Goal: Information Seeking & Learning: Learn about a topic

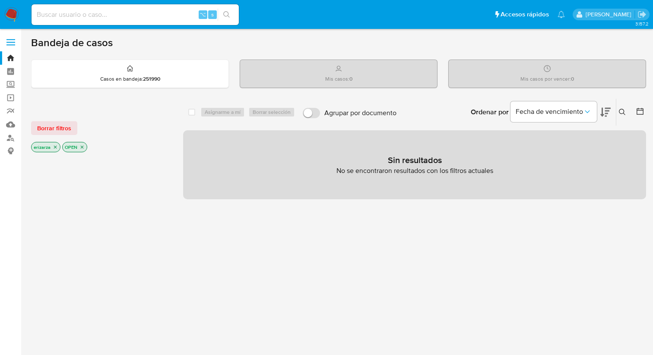
click at [110, 8] on div "⌥ s" at bounding box center [135, 14] width 207 height 21
click at [88, 23] on div "⌥ s" at bounding box center [135, 14] width 207 height 21
click at [85, 16] on input at bounding box center [135, 14] width 207 height 11
paste input "676560693"
type input "676560693"
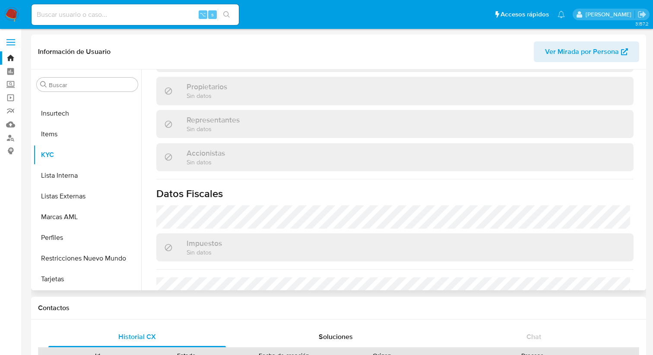
scroll to position [646, 0]
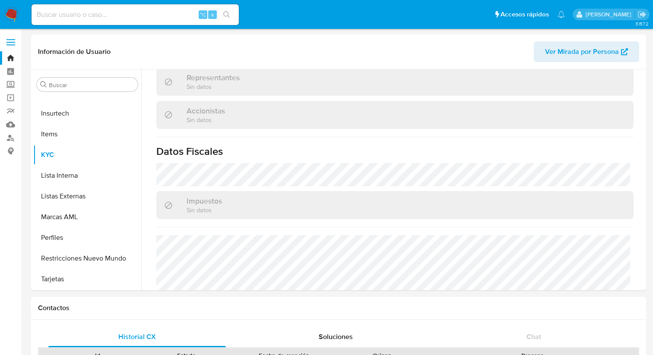
select select "10"
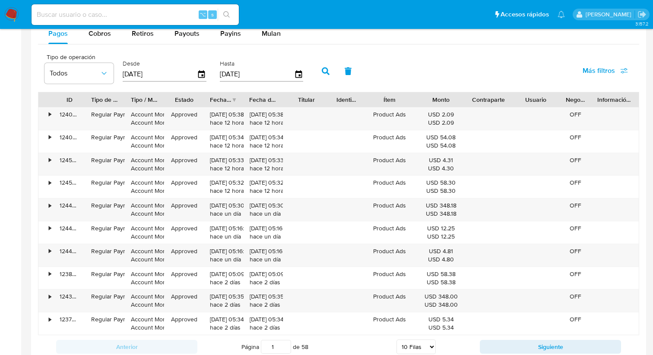
scroll to position [823, 0]
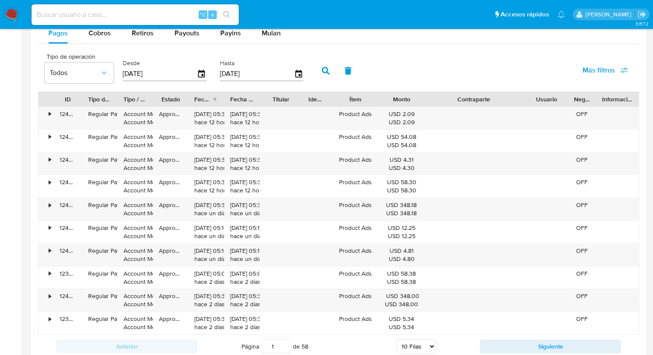
drag, startPoint x: 512, startPoint y: 97, endPoint x: 567, endPoint y: 92, distance: 55.0
click at [567, 92] on div "ID Tipo de operación Tipo / Método Estado Fecha de creación Fecha de aprobación…" at bounding box center [338, 99] width 600 height 15
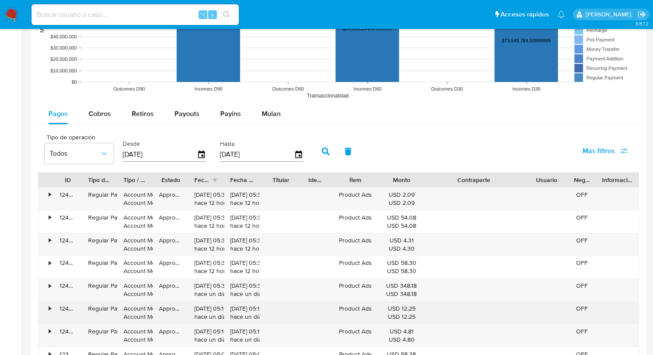
scroll to position [730, 0]
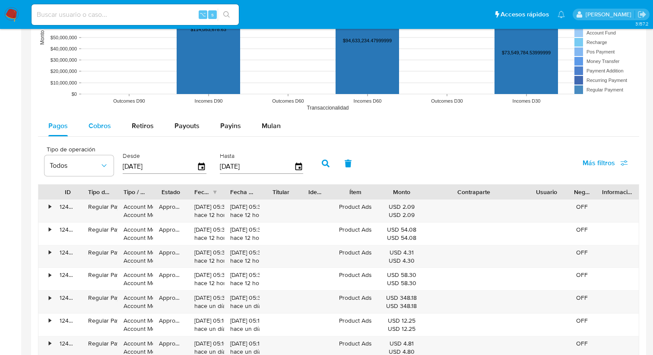
click at [91, 131] on span "Cobros" at bounding box center [100, 126] width 22 height 10
select select "10"
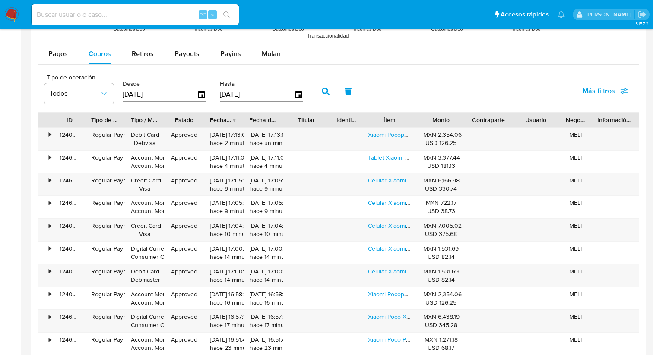
scroll to position [786, 0]
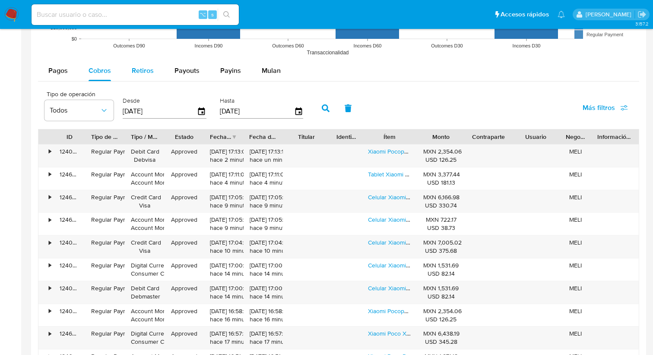
click at [151, 76] on span "Retiros" at bounding box center [143, 71] width 22 height 10
select select "10"
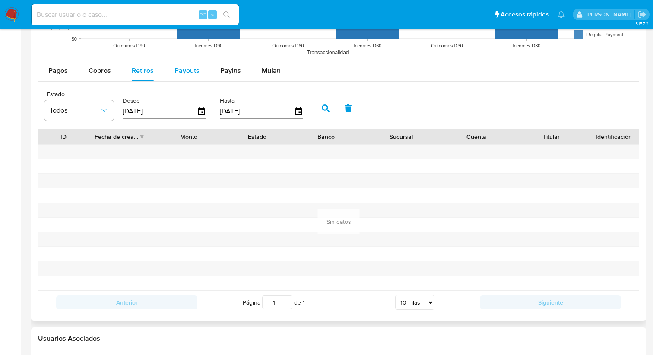
click at [187, 73] on span "Payouts" at bounding box center [186, 71] width 25 height 10
select select "10"
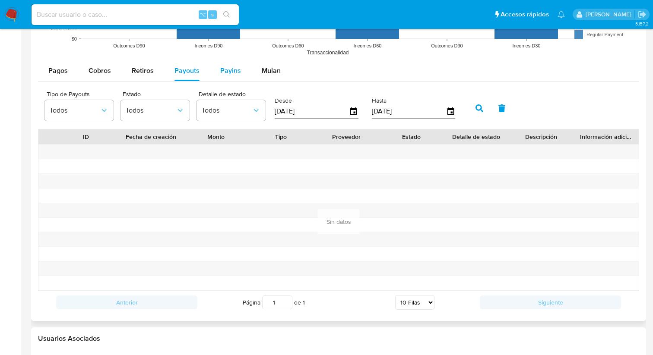
click at [225, 67] on span "Payins" at bounding box center [230, 71] width 21 height 10
select select "10"
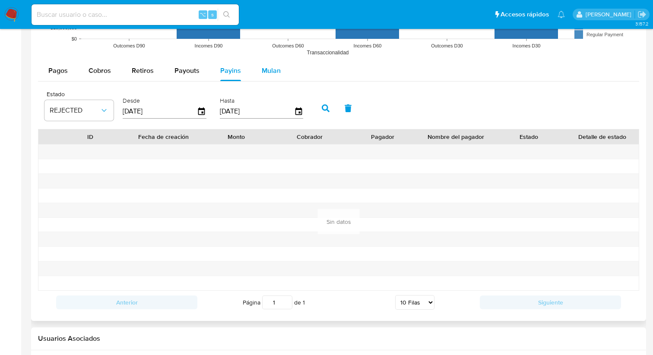
click at [262, 73] on span "Mulan" at bounding box center [271, 71] width 19 height 10
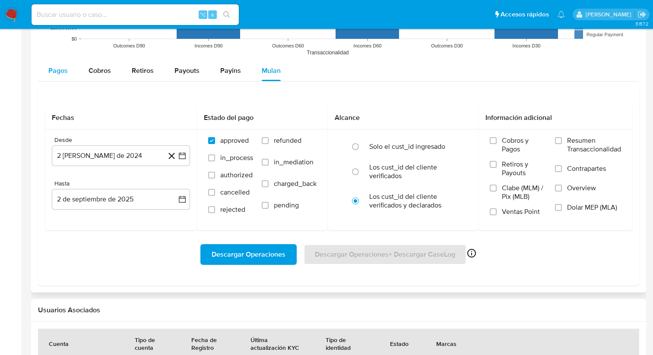
click at [43, 66] on button "Pagos" at bounding box center [58, 70] width 40 height 21
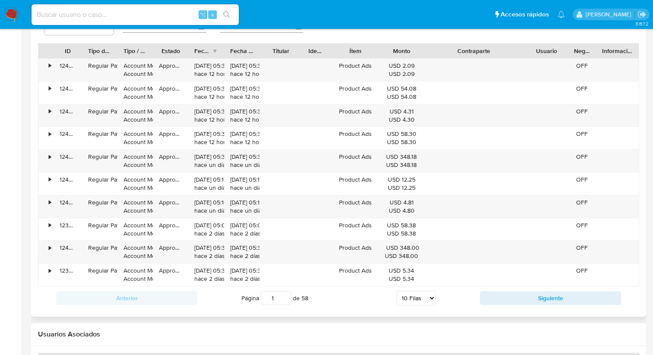
scroll to position [873, 0]
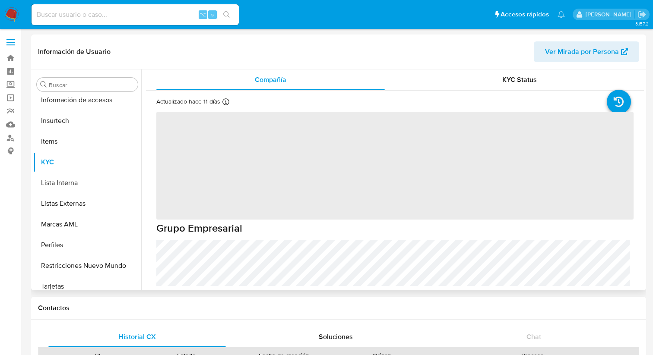
scroll to position [365, 0]
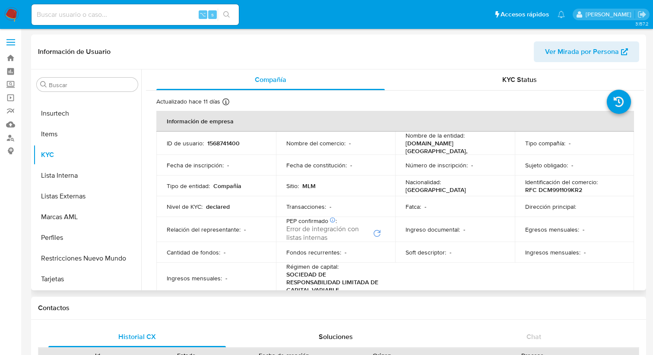
select select "10"
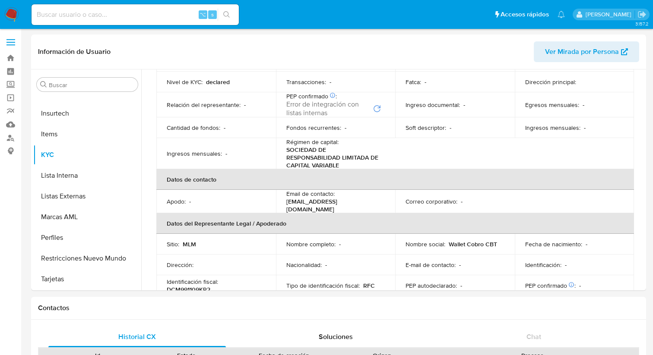
scroll to position [0, 0]
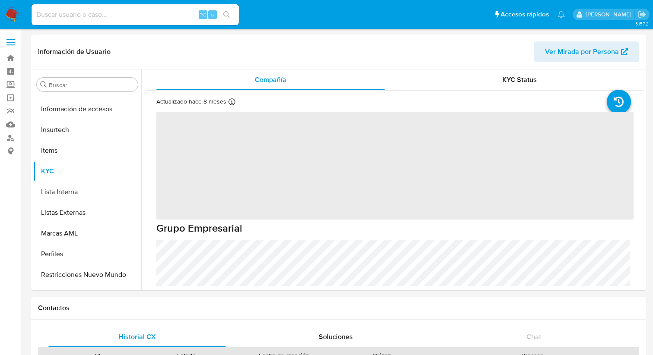
scroll to position [365, 0]
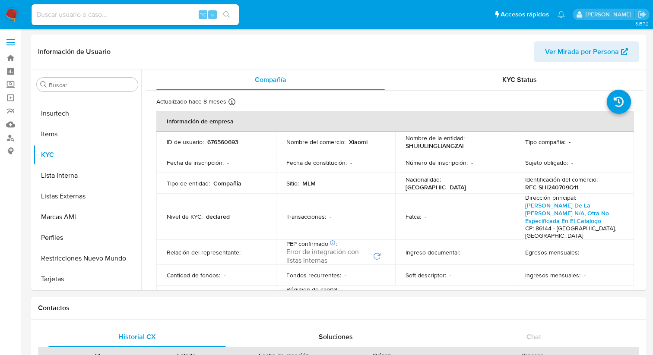
select select "10"
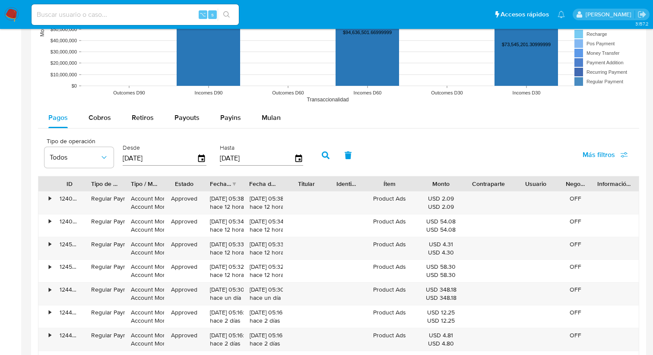
scroll to position [741, 0]
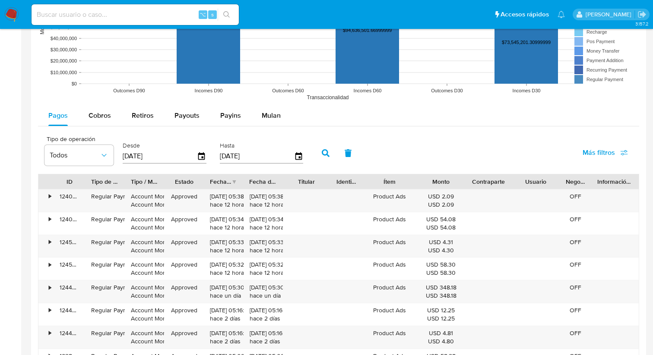
click at [166, 17] on input at bounding box center [135, 14] width 207 height 11
paste input "422019189"
type input "422019189"
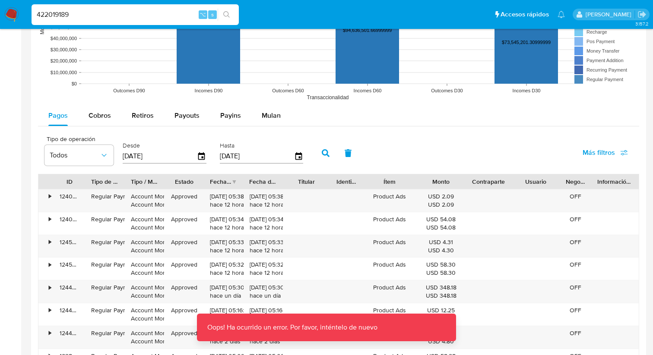
click at [95, 9] on input "422019189" at bounding box center [135, 14] width 207 height 11
click at [90, 16] on input "422019189" at bounding box center [135, 14] width 207 height 11
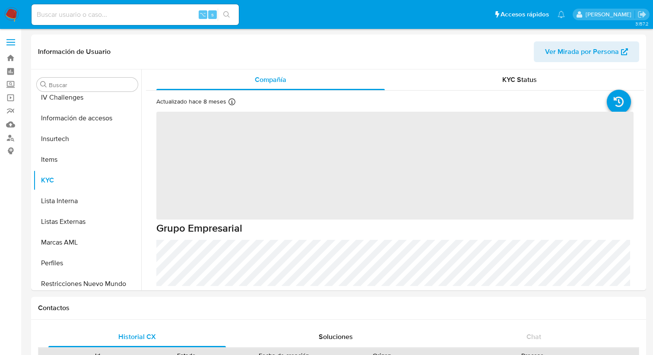
scroll to position [365, 0]
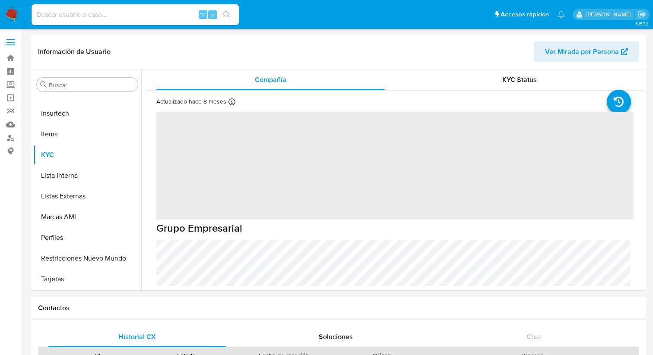
click at [120, 14] on input at bounding box center [135, 14] width 207 height 11
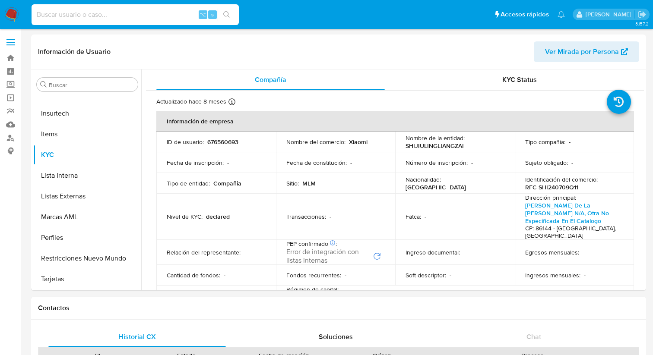
paste input "422019189"
type input "422019189"
select select "10"
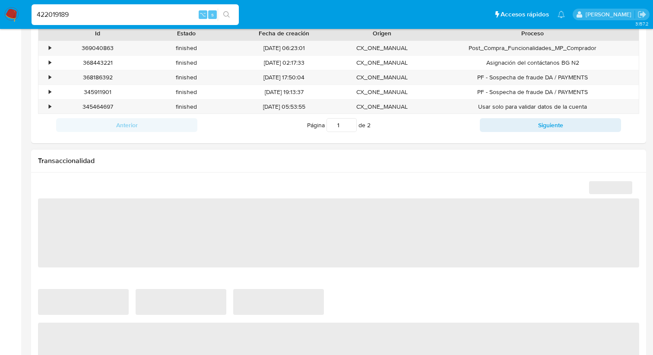
scroll to position [310, 0]
select select "10"
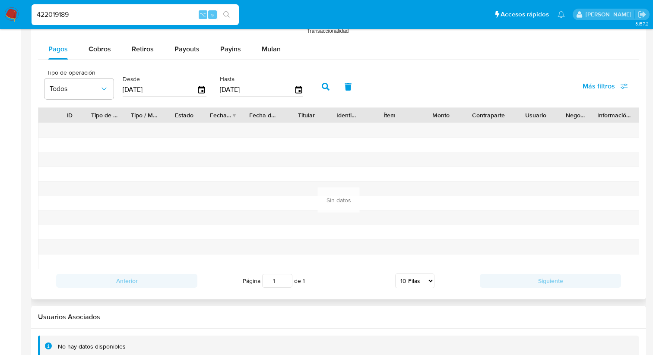
scroll to position [790, 0]
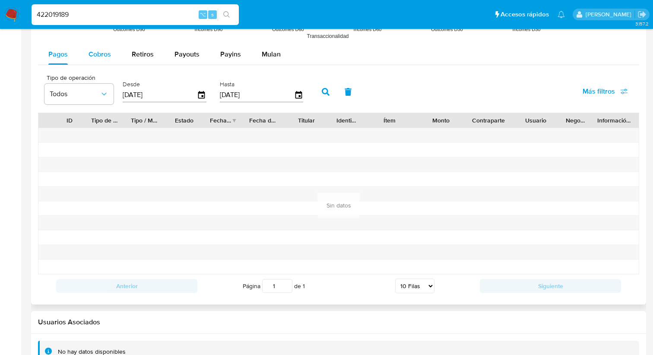
click at [108, 56] on span "Cobros" at bounding box center [100, 54] width 22 height 10
select select "10"
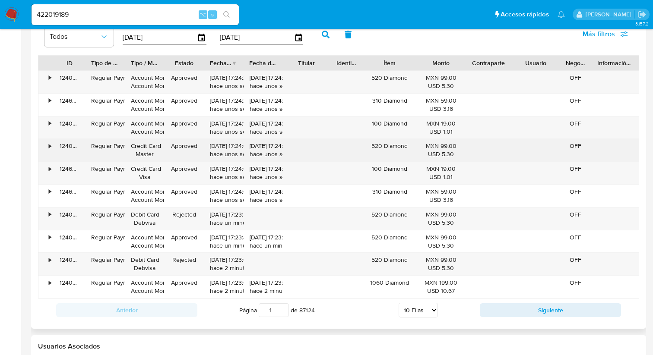
scroll to position [841, 0]
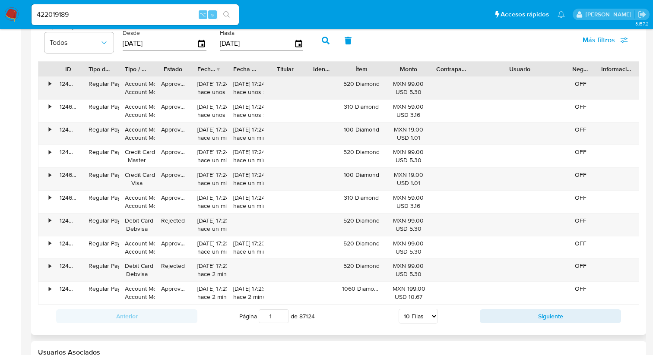
click at [600, 86] on div "ID Tipo de operación Tipo / Método Estado Fecha de creación Fecha de aprobación…" at bounding box center [338, 183] width 601 height 244
click at [50, 84] on div "•" at bounding box center [50, 84] width 2 height 8
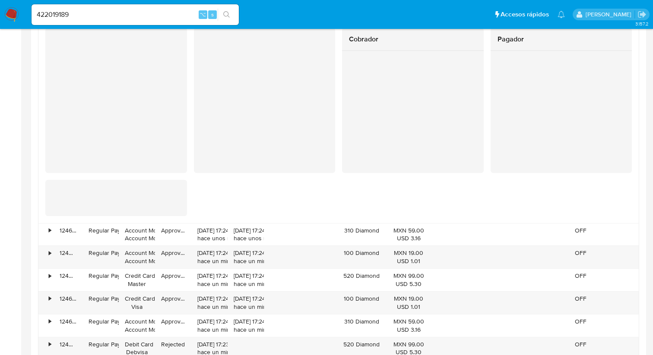
scroll to position [924, 0]
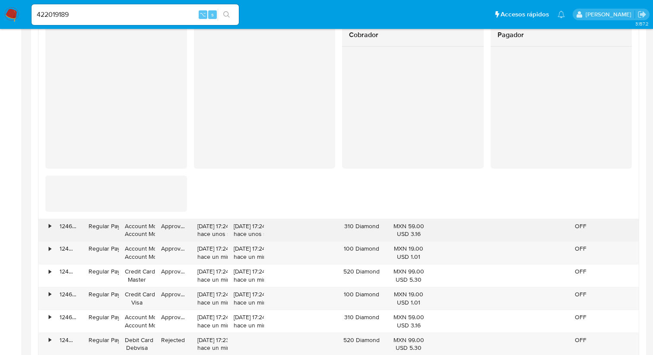
click at [49, 226] on div "•" at bounding box center [50, 226] width 2 height 8
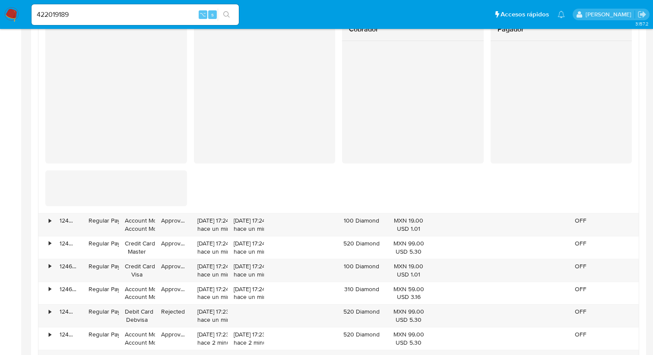
scroll to position [1158, 0]
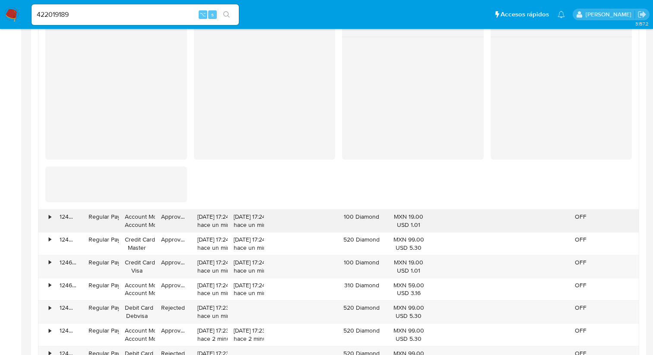
click at [47, 222] on div "•" at bounding box center [45, 221] width 15 height 22
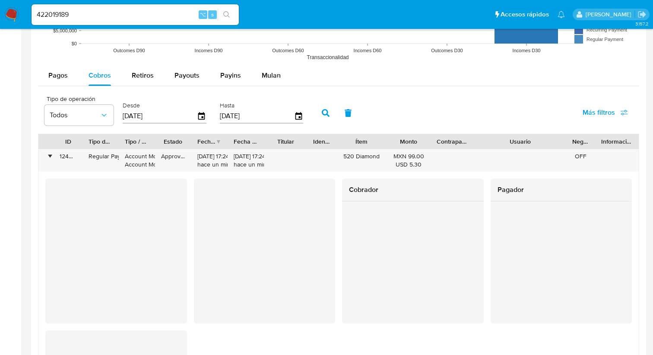
scroll to position [754, 0]
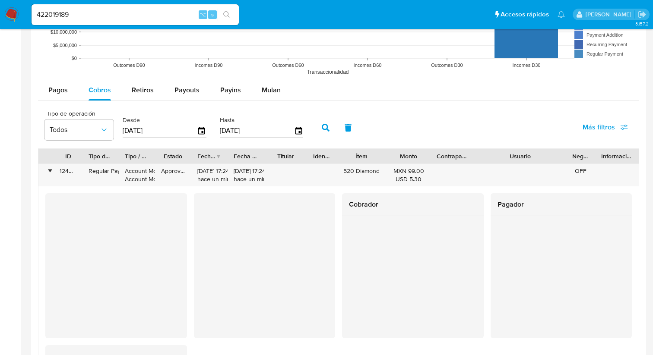
click at [108, 14] on input "422019189" at bounding box center [135, 14] width 207 height 11
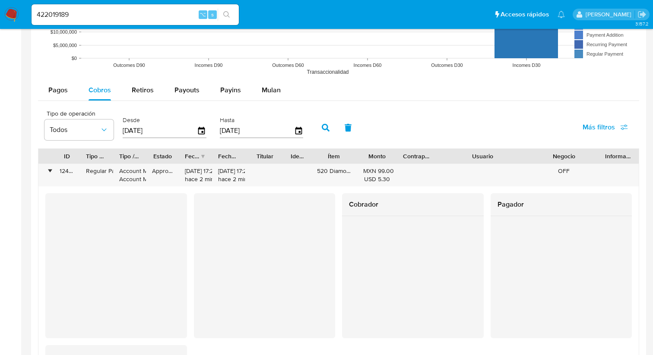
drag, startPoint x: 592, startPoint y: 157, endPoint x: 633, endPoint y: 163, distance: 41.9
click at [633, 160] on div "ID Tipo de operación Tipo / Método Estado Fecha de creación Fecha de aprobación…" at bounding box center [338, 156] width 600 height 15
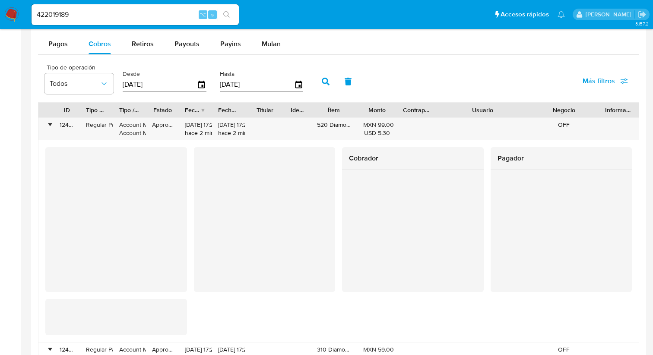
scroll to position [799, 0]
click at [147, 49] on span "Retiros" at bounding box center [143, 45] width 22 height 10
select select "10"
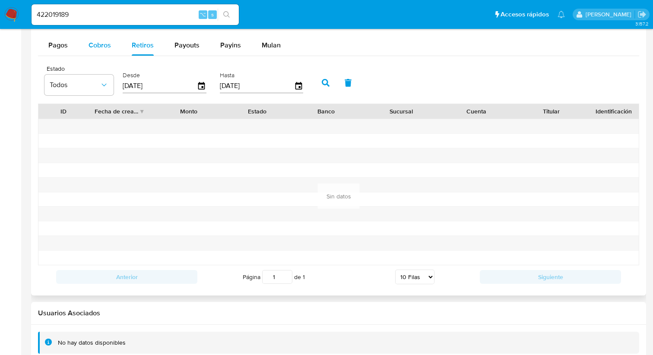
click at [112, 45] on button "Cobros" at bounding box center [99, 45] width 43 height 21
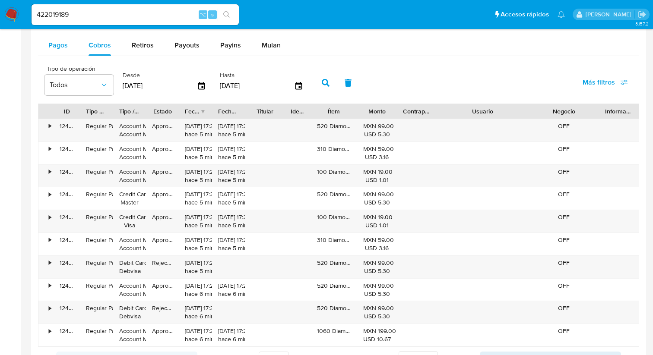
click at [51, 42] on span "Pagos" at bounding box center [57, 45] width 19 height 10
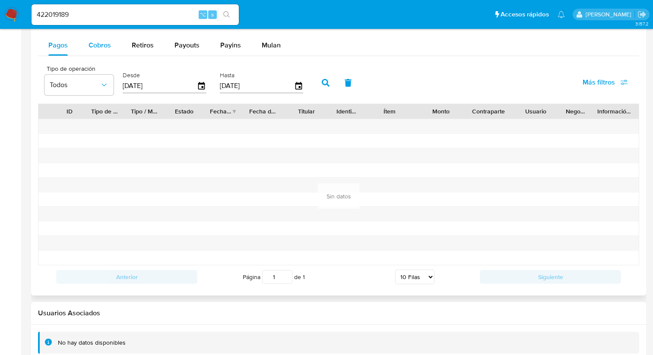
click at [87, 44] on button "Cobros" at bounding box center [99, 45] width 43 height 21
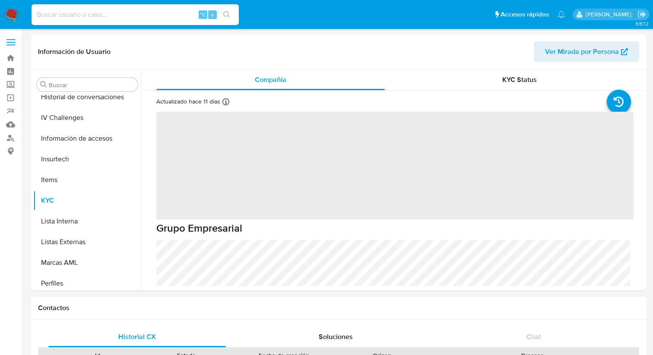
click at [133, 11] on input at bounding box center [135, 14] width 207 height 11
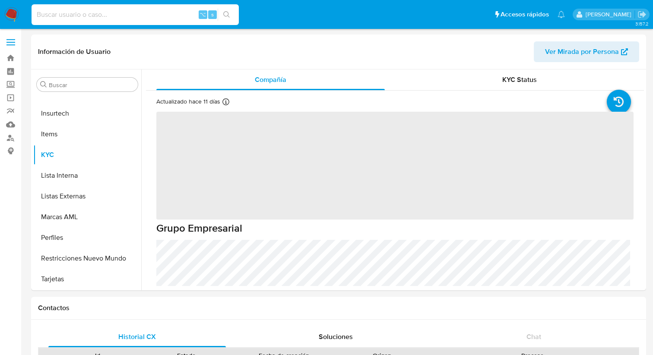
paste input "676560693"
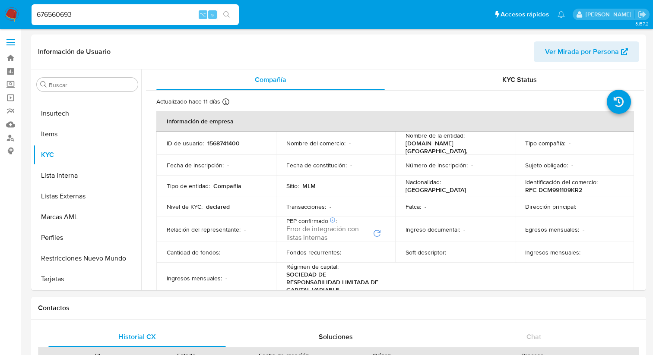
type input "676560693"
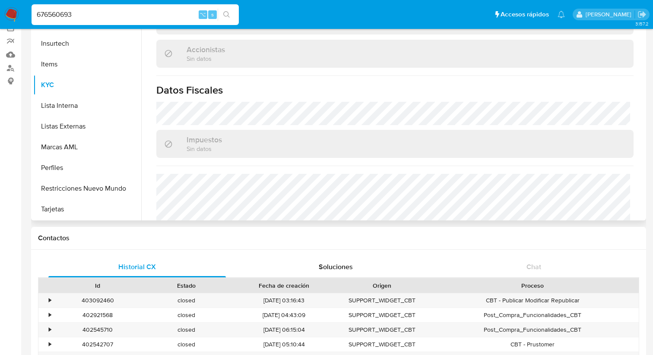
scroll to position [646, 0]
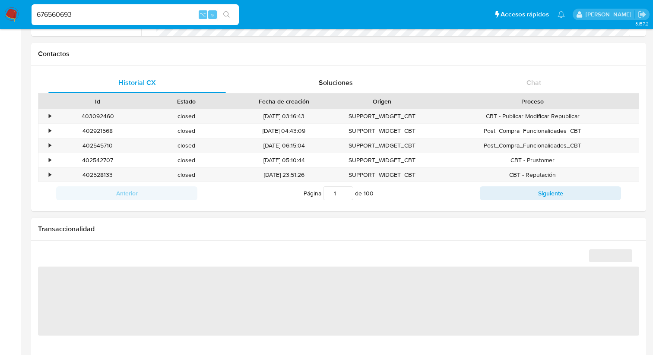
select select "10"
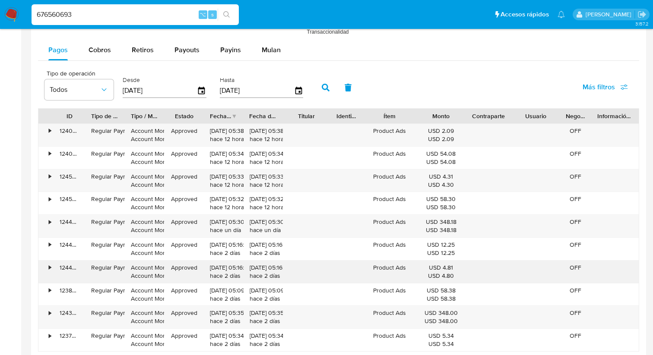
scroll to position [806, 0]
click at [91, 63] on div "Pagos Cobros Retiros Payouts Payins Mulan Tipo de operación Todos Desde 05/06/2…" at bounding box center [338, 208] width 601 height 336
click at [91, 57] on div "Cobros" at bounding box center [100, 50] width 22 height 21
select select "10"
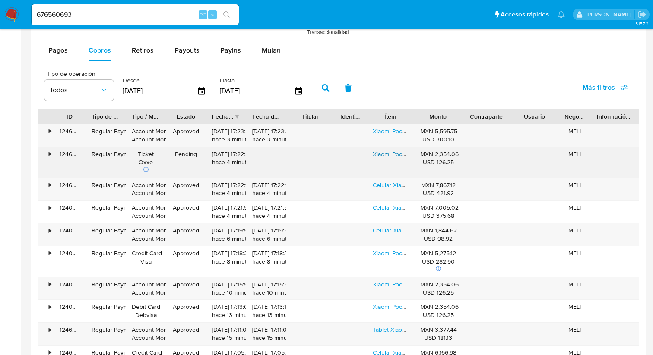
drag, startPoint x: 418, startPoint y: 121, endPoint x: 410, endPoint y: 151, distance: 30.4
click at [410, 151] on div "ID Tipo de operación Tipo / Método Estado Fecha de creación Fecha de aprobación…" at bounding box center [338, 239] width 601 height 260
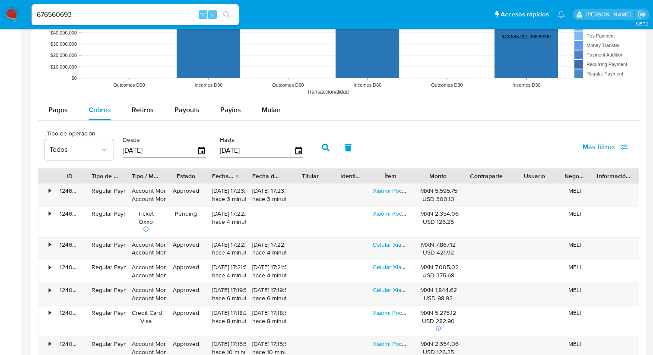
scroll to position [745, 0]
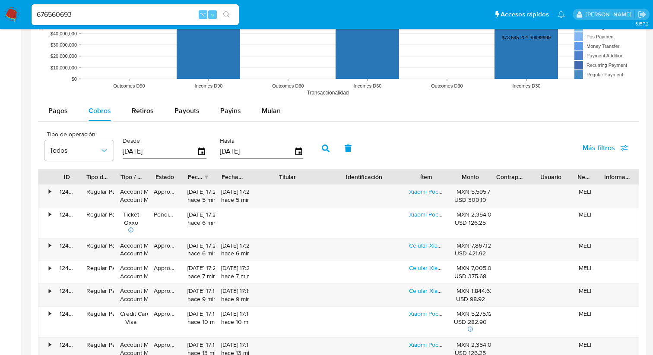
drag, startPoint x: 369, startPoint y: 178, endPoint x: 409, endPoint y: 171, distance: 41.2
click at [409, 171] on div "ID Tipo de operación Tipo / Método Estado Fecha de creación Fecha de aprobación…" at bounding box center [338, 177] width 600 height 15
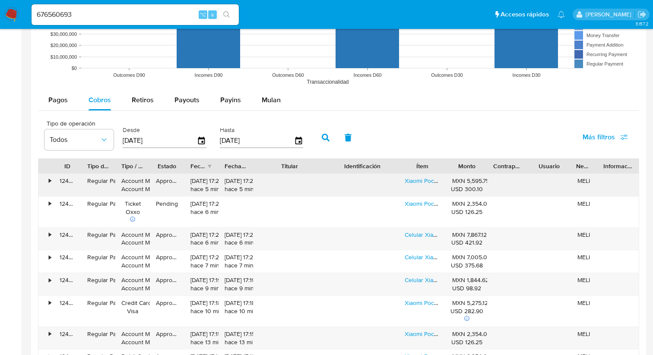
scroll to position [759, 0]
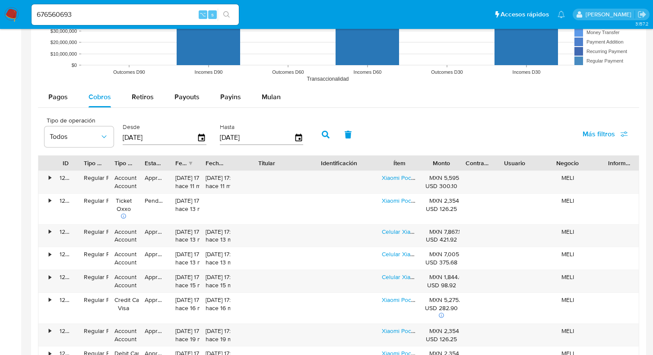
drag, startPoint x: 597, startPoint y: 166, endPoint x: 640, endPoint y: 162, distance: 43.0
click at [640, 162] on div at bounding box center [338, 90] width 615 height 709
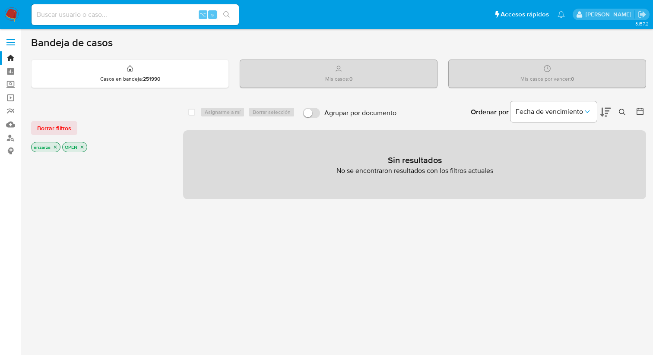
click at [50, 17] on input at bounding box center [135, 14] width 207 height 11
paste input "291898042"
type input "291898042"
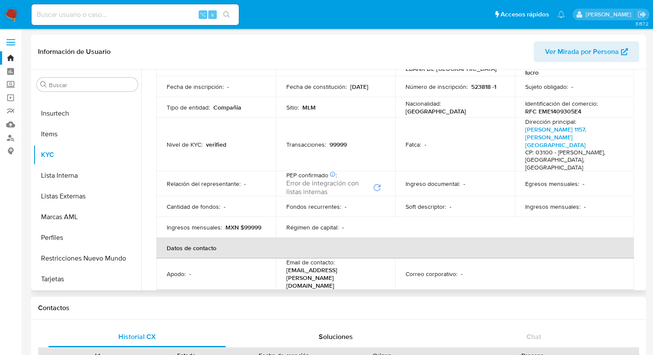
scroll to position [81, 0]
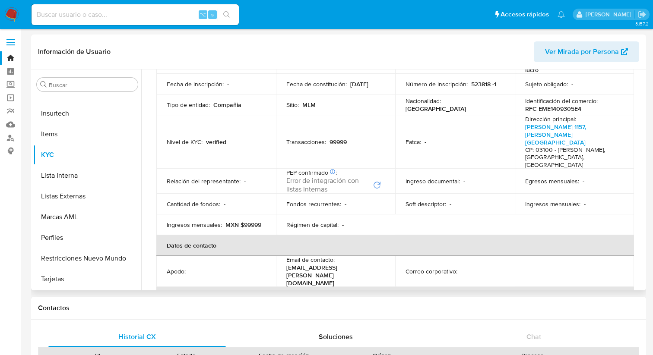
select select "10"
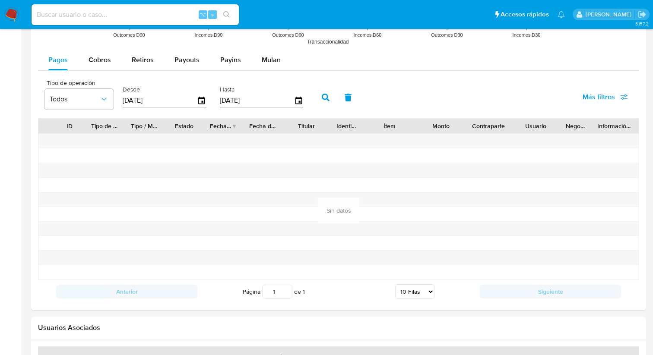
scroll to position [788, 0]
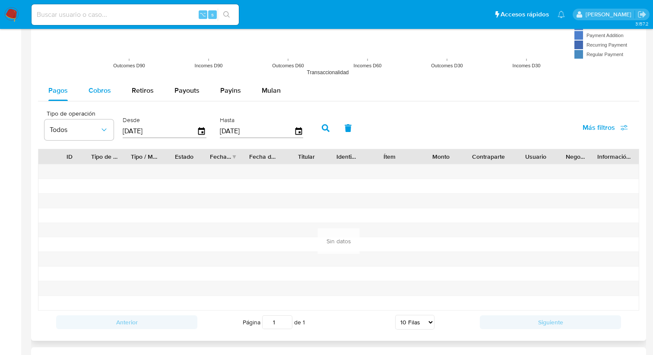
click at [100, 92] on span "Cobros" at bounding box center [100, 91] width 22 height 10
select select "10"
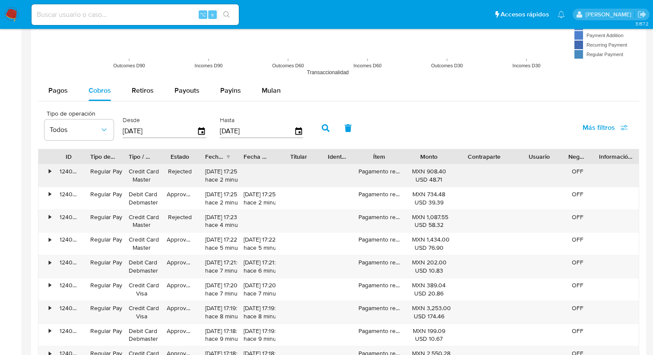
click at [526, 181] on div "ID Tipo de operación Tipo / Método Estado Fecha de creación Fecha de aprobación…" at bounding box center [338, 271] width 601 height 244
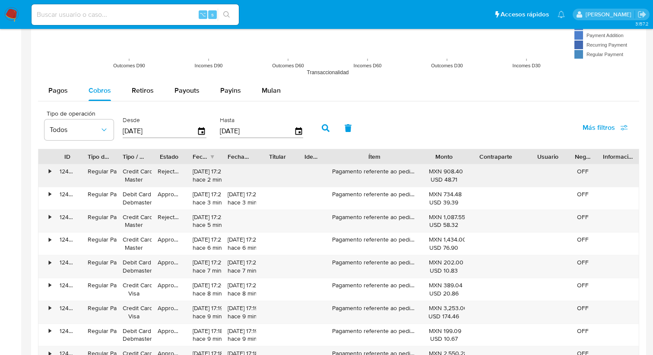
drag, startPoint x: 407, startPoint y: 155, endPoint x: 450, endPoint y: 168, distance: 44.8
click at [450, 168] on div "ID Tipo de operación Tipo / Método Estado Fecha de creación Fecha de aprobación…" at bounding box center [338, 271] width 601 height 244
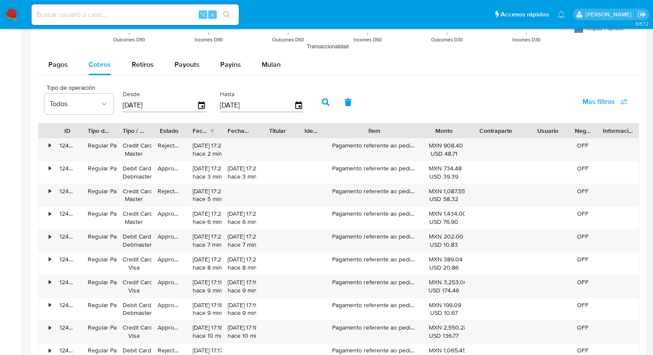
scroll to position [821, 0]
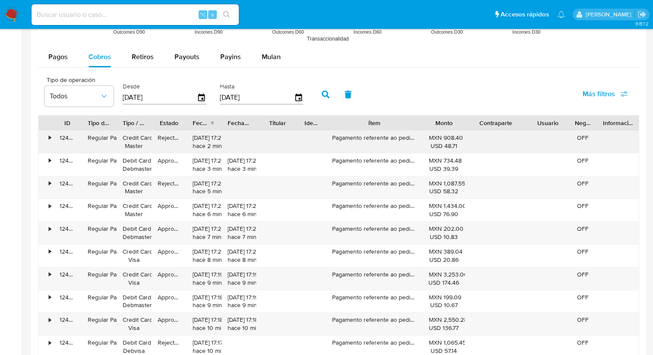
click at [49, 141] on div "•" at bounding box center [50, 138] width 2 height 8
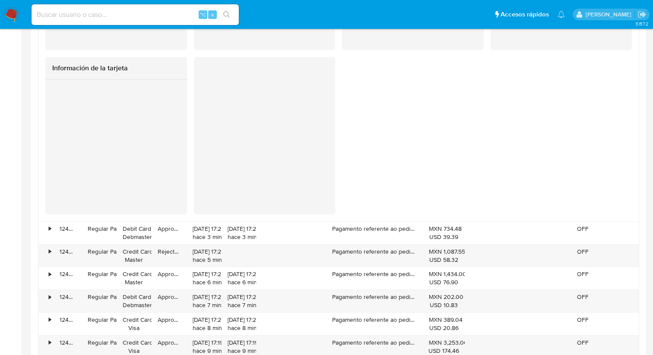
scroll to position [1095, 0]
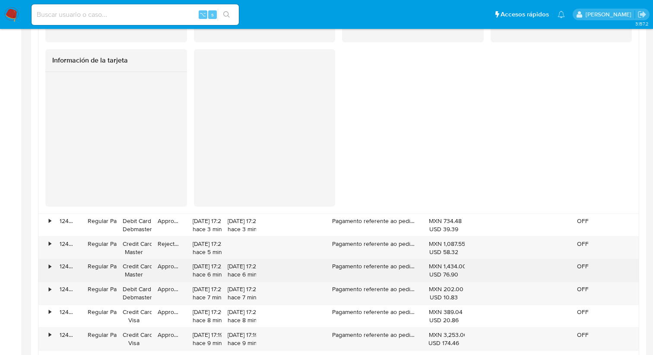
click at [50, 266] on div "•" at bounding box center [50, 267] width 2 height 8
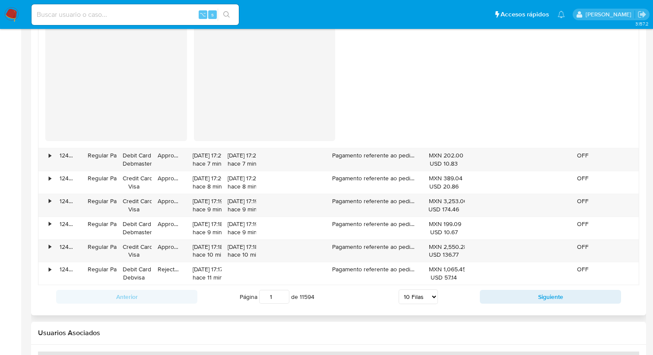
scroll to position [1568, 0]
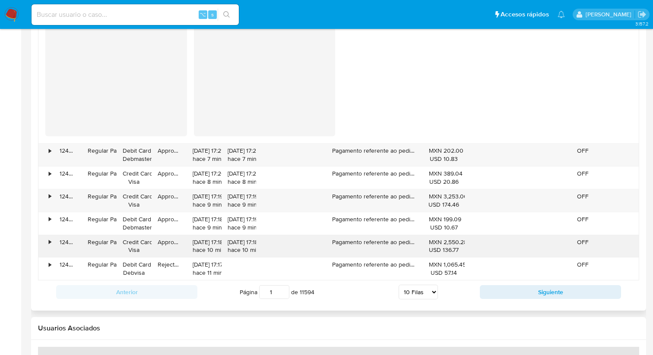
click at [50, 243] on div "•" at bounding box center [50, 242] width 2 height 8
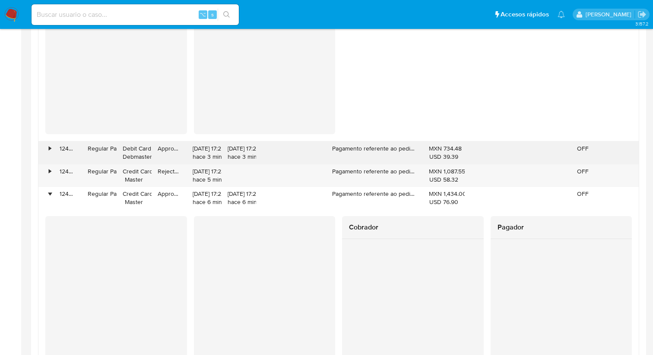
scroll to position [1160, 0]
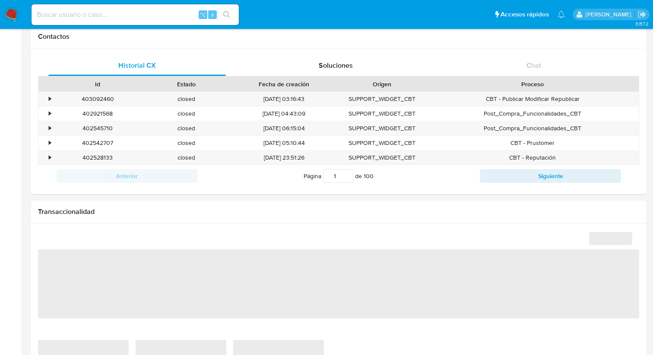
scroll to position [646, 0]
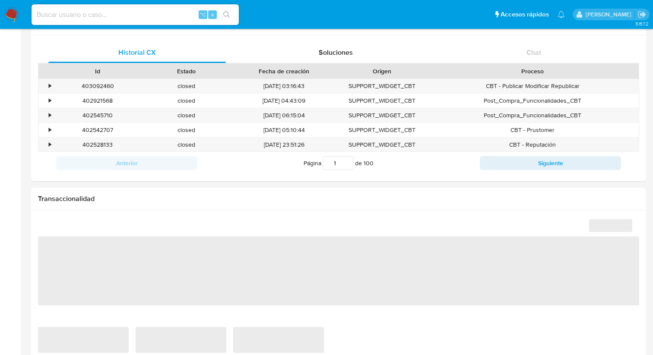
select select "10"
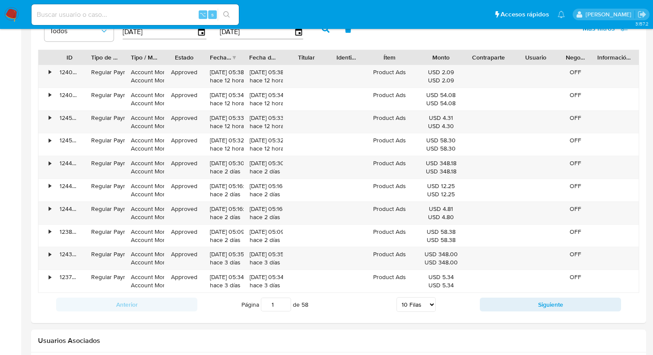
scroll to position [857, 0]
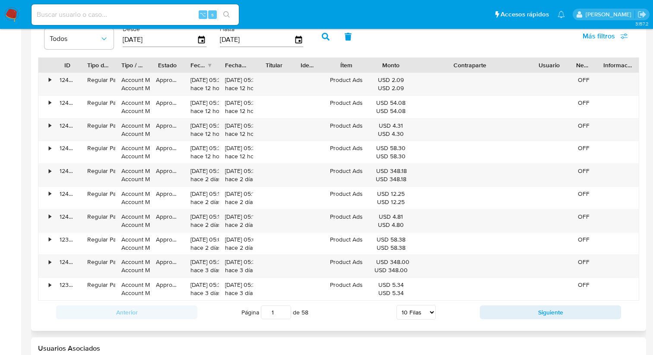
drag, startPoint x: 512, startPoint y: 64, endPoint x: 582, endPoint y: 62, distance: 69.6
click at [582, 62] on div "ID Tipo de operación Tipo / Método Estado Fecha de creación Fecha de aprobación…" at bounding box center [338, 65] width 600 height 15
click at [110, 17] on input at bounding box center [135, 14] width 207 height 11
paste input "758167553"
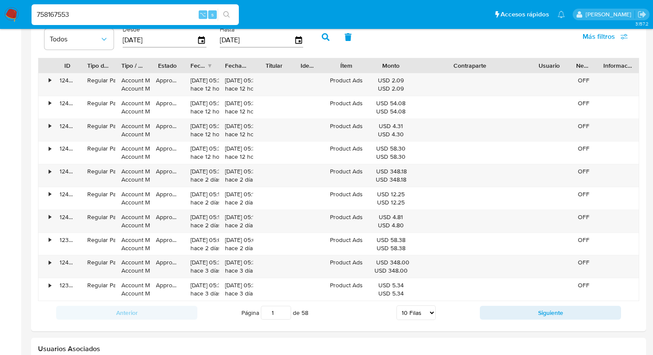
type input "758167553"
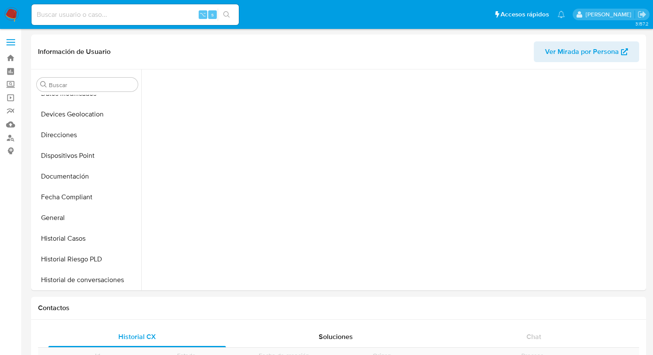
click at [111, 17] on input at bounding box center [135, 14] width 207 height 11
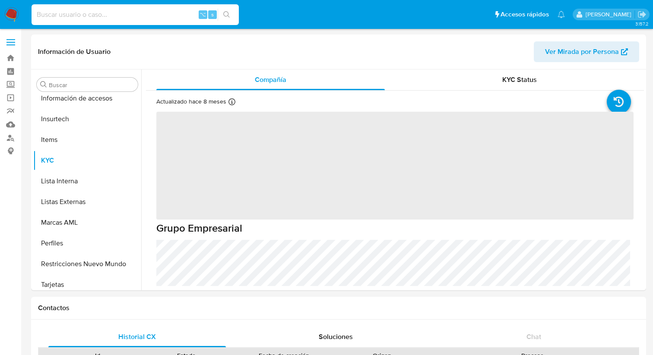
scroll to position [365, 0]
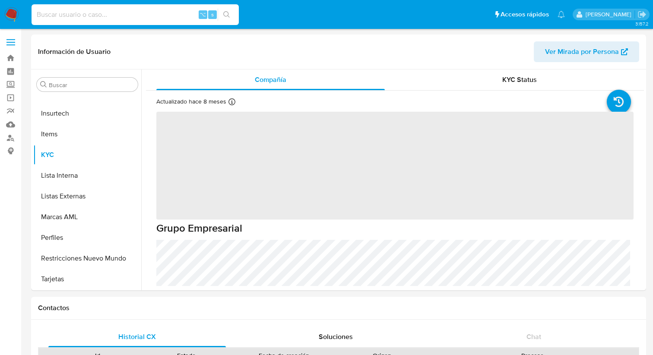
paste input "758167553"
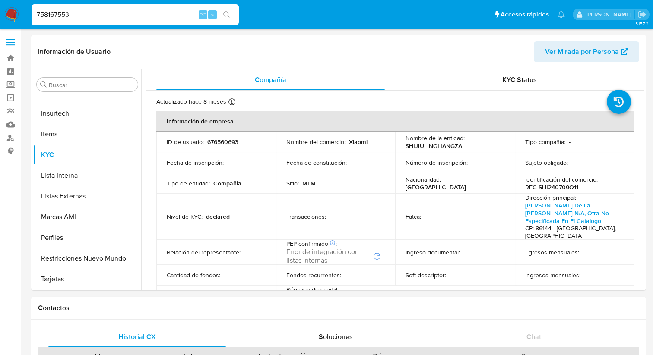
type input "758167553"
click at [229, 15] on icon "search-icon" at bounding box center [226, 14] width 7 height 7
select select "10"
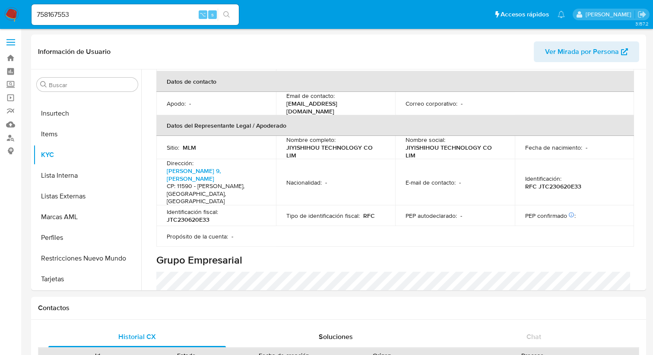
scroll to position [613, 0]
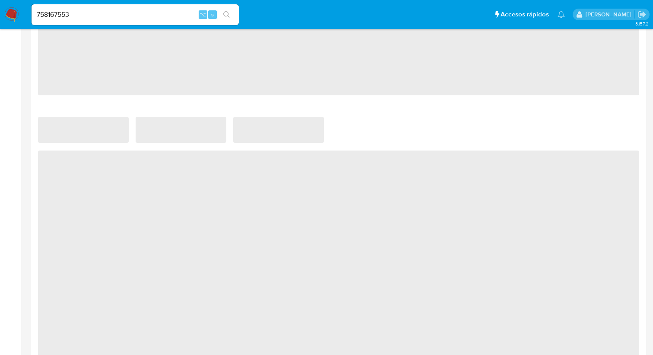
select select "10"
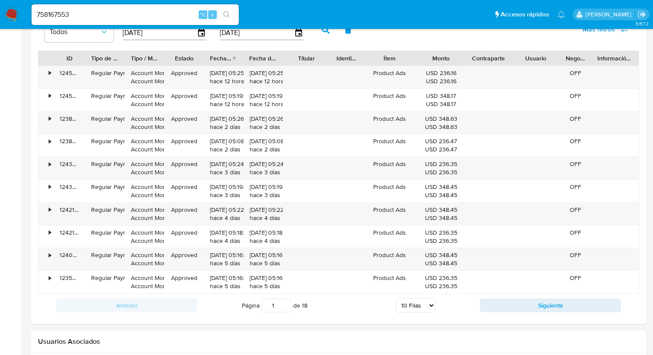
scroll to position [861, 0]
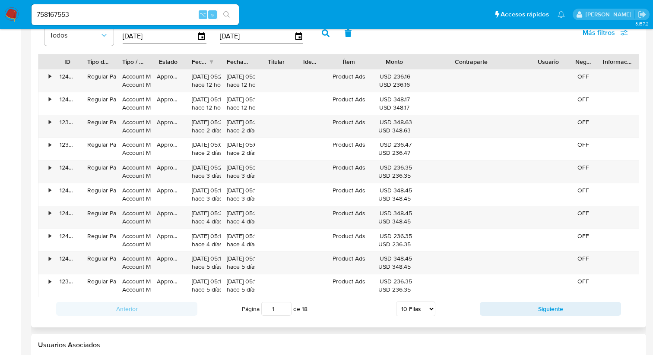
drag, startPoint x: 507, startPoint y: 62, endPoint x: 573, endPoint y: 65, distance: 65.7
click at [573, 65] on div "ID Tipo de operación Tipo / Método Estado Fecha de creación Fecha de aprobación…" at bounding box center [338, 61] width 600 height 15
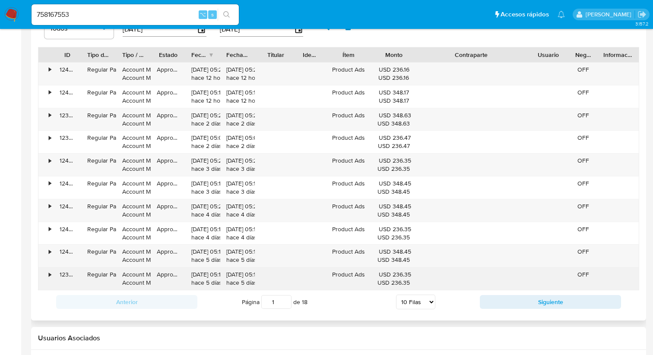
scroll to position [883, 0]
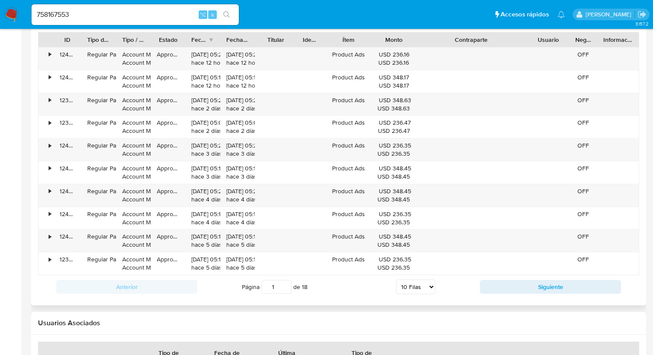
click at [274, 290] on input "1" at bounding box center [276, 287] width 30 height 14
click at [285, 287] on input "2" at bounding box center [276, 287] width 30 height 14
click at [285, 287] on input "3" at bounding box center [276, 287] width 30 height 14
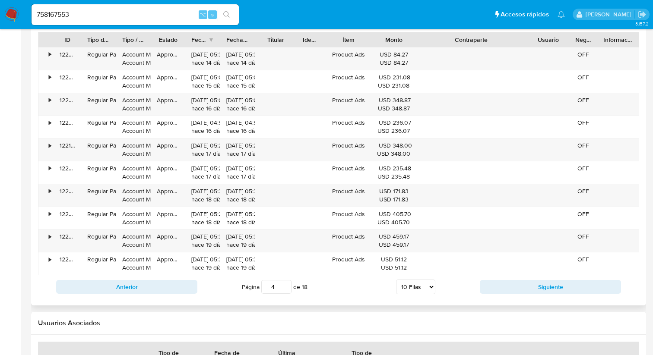
click at [285, 285] on input "4" at bounding box center [276, 287] width 30 height 14
click at [285, 285] on input "5" at bounding box center [276, 287] width 30 height 14
click at [285, 285] on input "6" at bounding box center [276, 287] width 30 height 14
click at [285, 285] on input "7" at bounding box center [276, 287] width 30 height 14
type input "7"
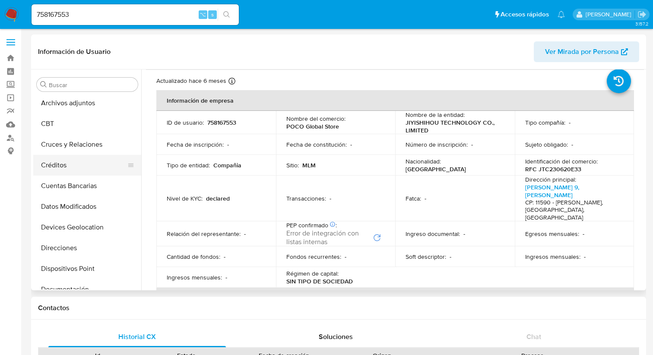
scroll to position [20, 0]
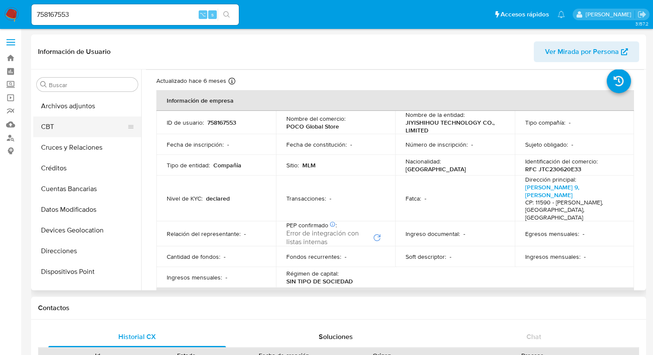
click at [50, 126] on button "CBT" at bounding box center [83, 127] width 101 height 21
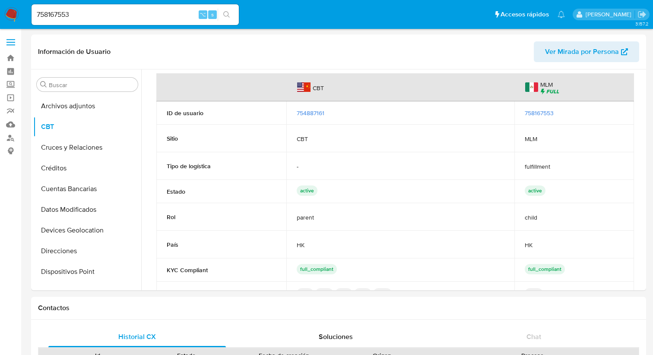
scroll to position [6, 0]
click at [302, 114] on span "754887161" at bounding box center [311, 114] width 28 height 9
click at [539, 115] on span "758167553" at bounding box center [539, 114] width 29 height 9
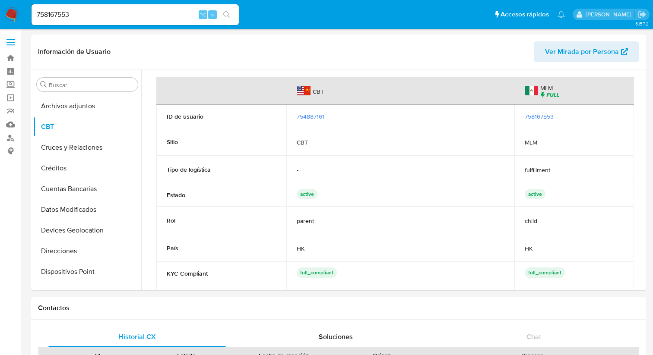
scroll to position [0, 0]
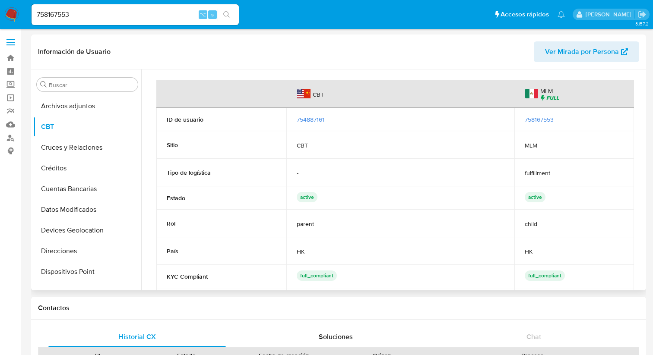
click at [551, 97] on img at bounding box center [549, 98] width 19 height 6
click at [309, 96] on img at bounding box center [303, 94] width 13 height 10
click at [302, 86] on div "CBT" at bounding box center [311, 94] width 48 height 24
click at [303, 94] on img at bounding box center [303, 94] width 13 height 10
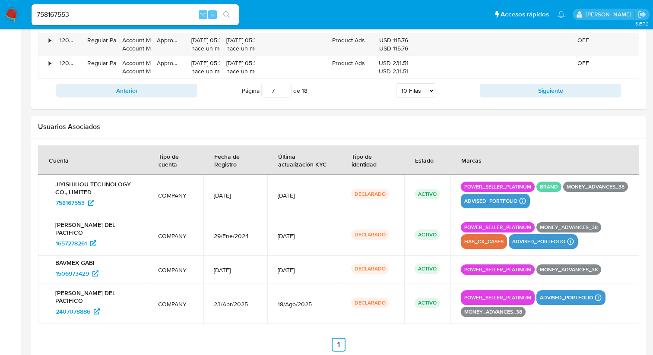
scroll to position [1095, 0]
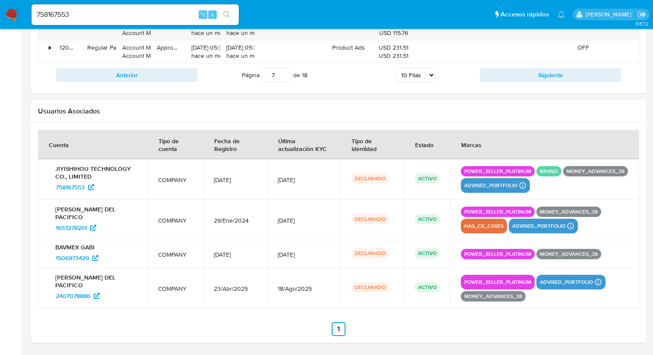
click at [94, 8] on div "758167553 ⌥ s" at bounding box center [135, 14] width 207 height 21
drag, startPoint x: 89, startPoint y: 11, endPoint x: 0, endPoint y: 6, distance: 89.1
click at [0, 6] on nav "Pausado Ver notificaciones 758167553 ⌥ s Accesos rápidos Presiona las siguiente…" at bounding box center [326, 14] width 653 height 29
paste input "594326605"
type input "594326605"
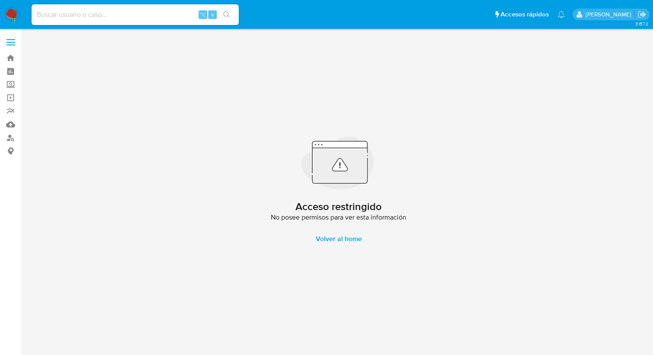
click at [162, 21] on div "⌥ s" at bounding box center [135, 14] width 207 height 21
click at [149, 19] on input at bounding box center [135, 14] width 207 height 11
click at [142, 16] on input at bounding box center [135, 14] width 207 height 11
paste input "2459689759"
type input "2459689759"
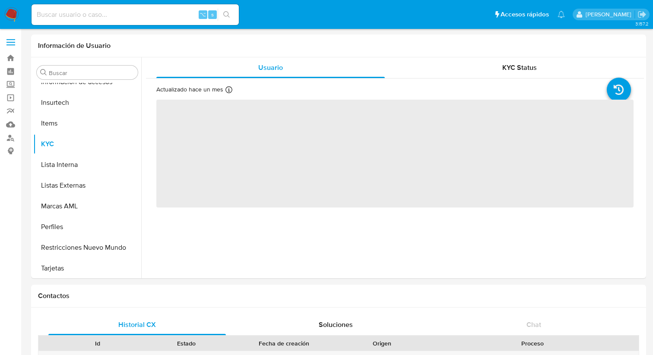
scroll to position [365, 0]
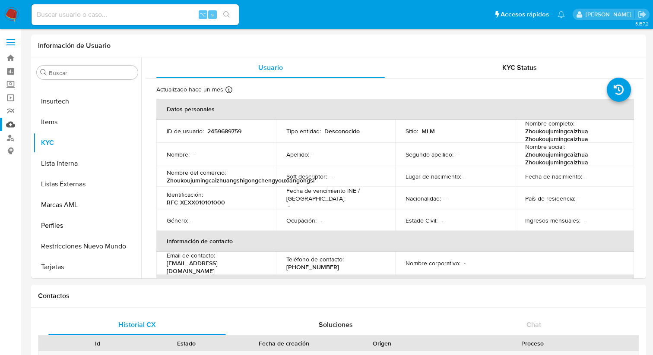
select select "10"
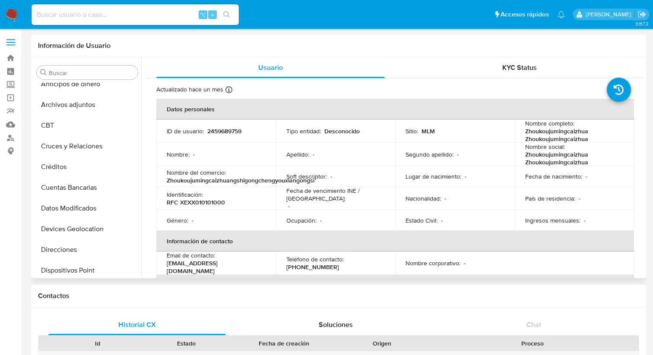
scroll to position [0, 0]
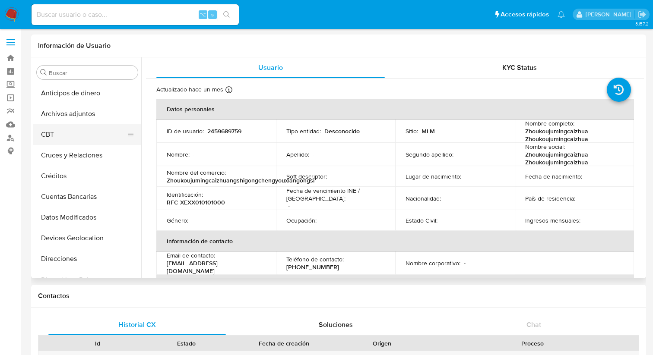
click at [50, 130] on button "CBT" at bounding box center [83, 134] width 101 height 21
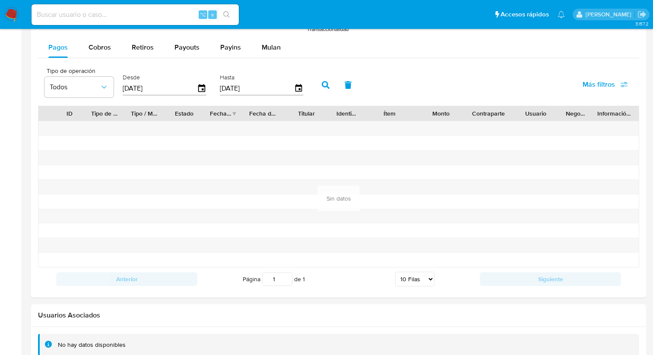
scroll to position [767, 0]
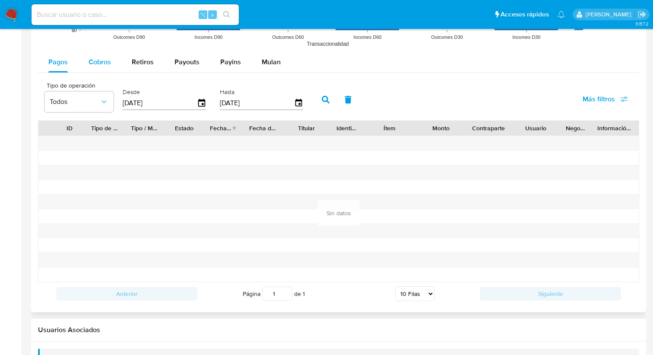
click at [104, 67] on span "Cobros" at bounding box center [100, 62] width 22 height 10
select select "10"
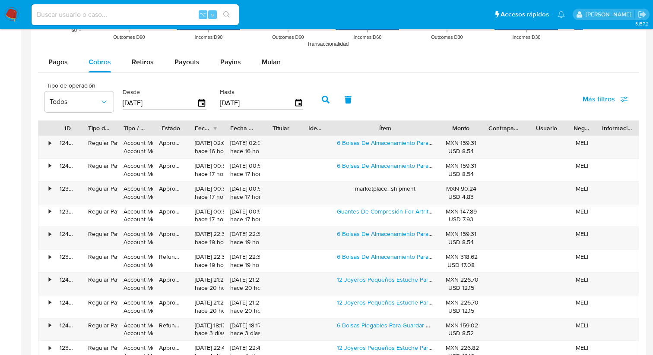
drag, startPoint x: 421, startPoint y: 128, endPoint x: 475, endPoint y: 128, distance: 53.1
click at [475, 128] on div "ID Tipo de operación Tipo / Método Estado Fecha de creación Fecha de aprobación…" at bounding box center [338, 128] width 600 height 15
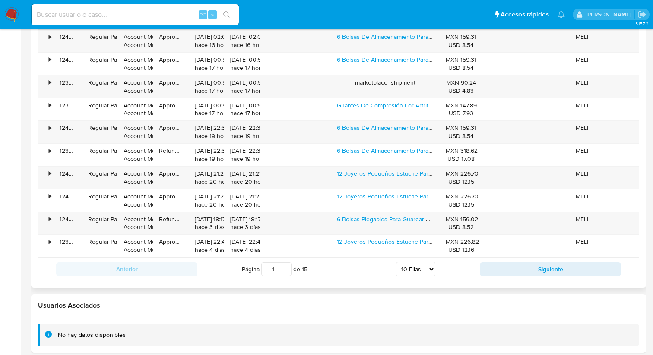
scroll to position [884, 0]
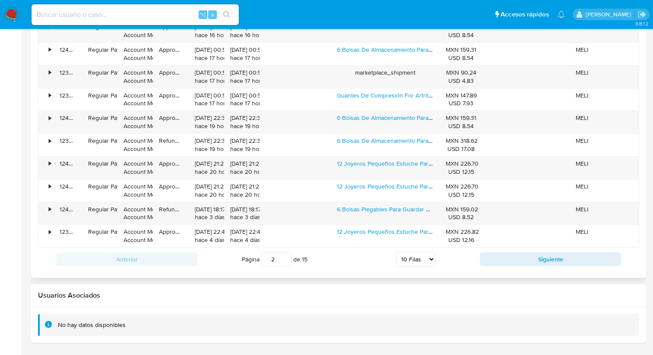
click at [285, 257] on input "2" at bounding box center [276, 260] width 30 height 14
click at [285, 257] on input "3" at bounding box center [276, 260] width 30 height 14
click at [285, 257] on input "4" at bounding box center [276, 260] width 30 height 14
click at [285, 257] on input "5" at bounding box center [276, 260] width 30 height 14
type input "5"
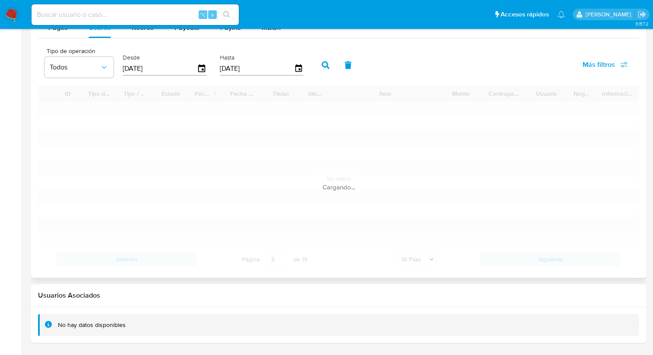
click at [323, 263] on div "ID Tipo de operación Tipo / Método Estado Fecha de creación Fecha de aprobación…" at bounding box center [338, 178] width 601 height 185
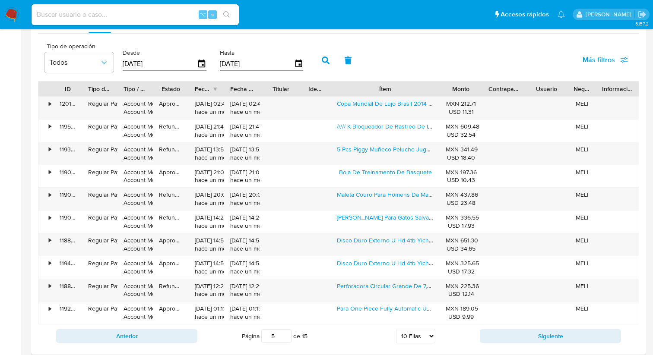
scroll to position [747, 0]
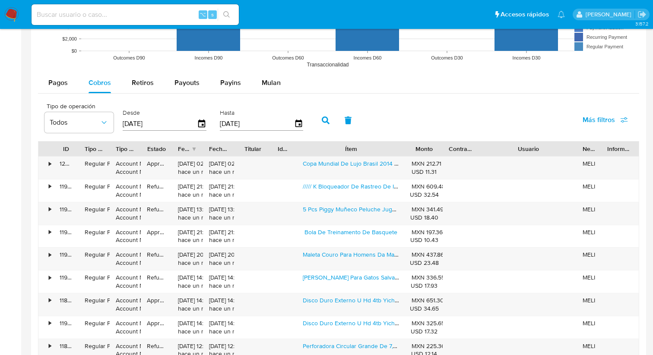
drag, startPoint x: 567, startPoint y: 152, endPoint x: 619, endPoint y: 143, distance: 53.5
click at [619, 143] on div "ID Tipo de operación Tipo / Método Estado Fecha de creación Fecha de aprobación…" at bounding box center [338, 149] width 600 height 15
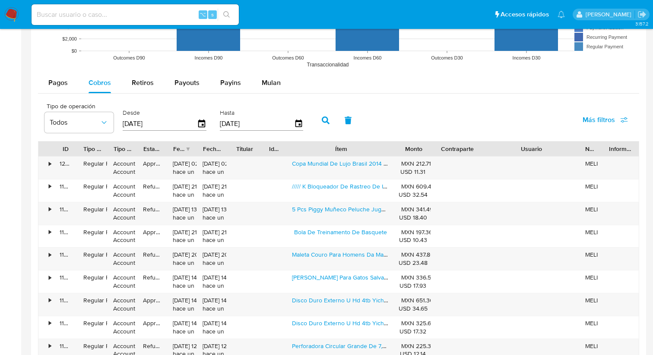
drag, startPoint x: 475, startPoint y: 147, endPoint x: 488, endPoint y: 152, distance: 14.8
click at [488, 152] on div at bounding box center [484, 149] width 16 height 15
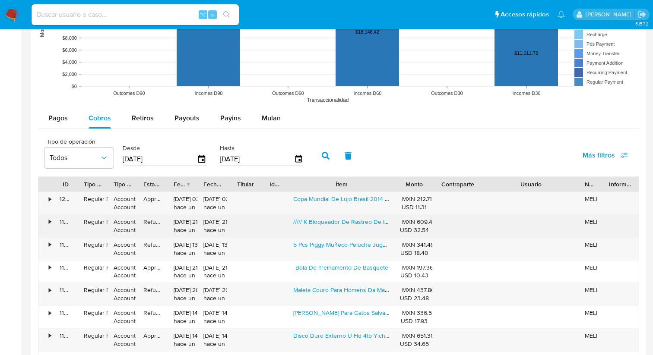
scroll to position [714, 0]
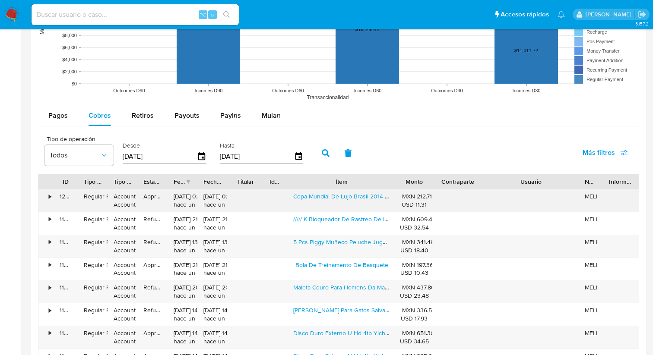
click at [51, 199] on div "•" at bounding box center [50, 197] width 2 height 8
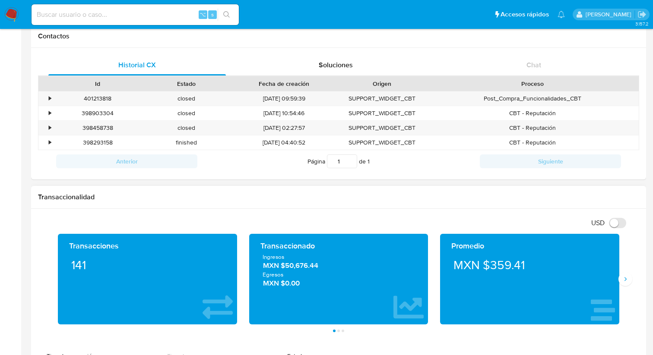
scroll to position [0, 0]
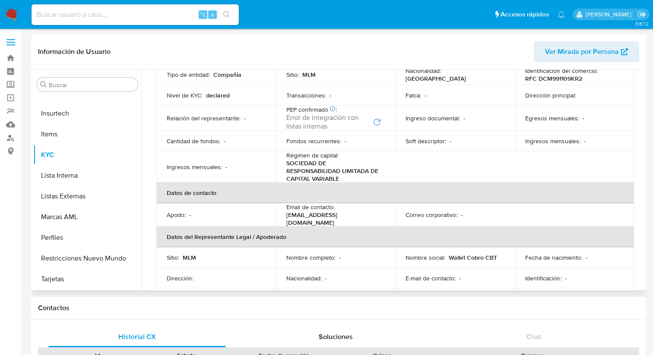
scroll to position [114, 0]
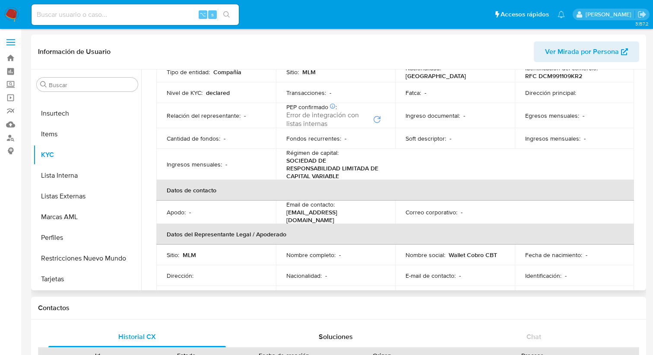
select select "10"
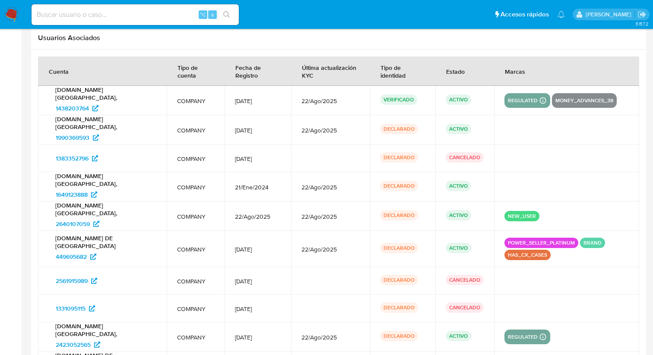
scroll to position [1113, 0]
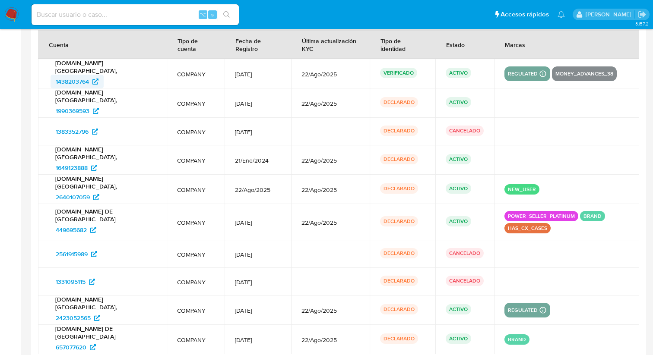
click at [70, 76] on span "1438203764" at bounding box center [72, 82] width 33 height 14
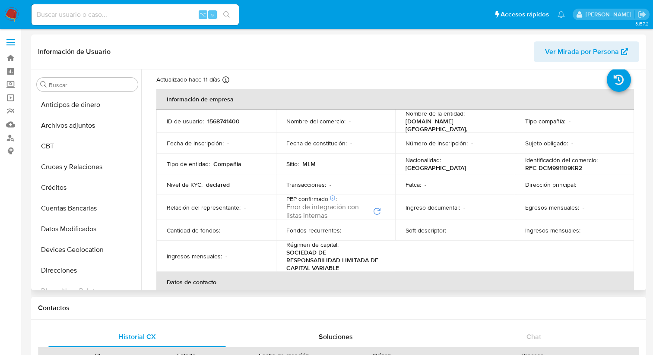
scroll to position [0, 0]
click at [72, 155] on button "CBT" at bounding box center [83, 146] width 101 height 21
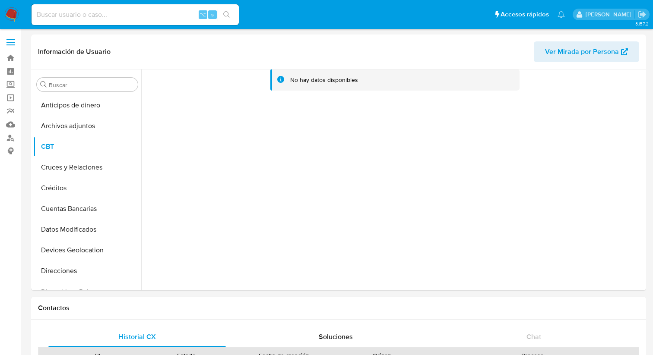
click at [168, 10] on input at bounding box center [135, 14] width 207 height 11
paste input "164884881"
type input "164884881"
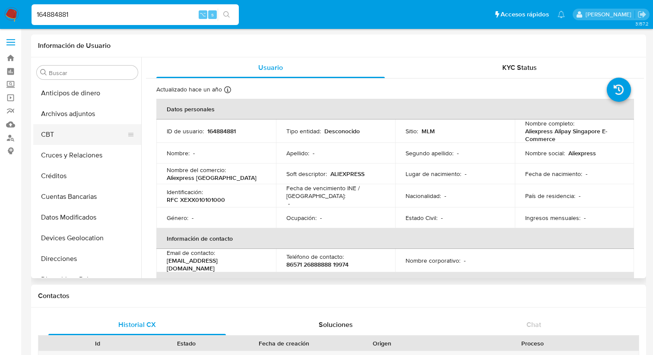
click at [70, 132] on button "CBT" at bounding box center [83, 134] width 101 height 21
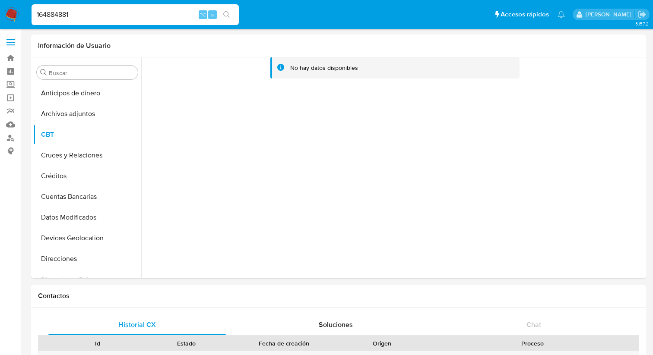
select select "10"
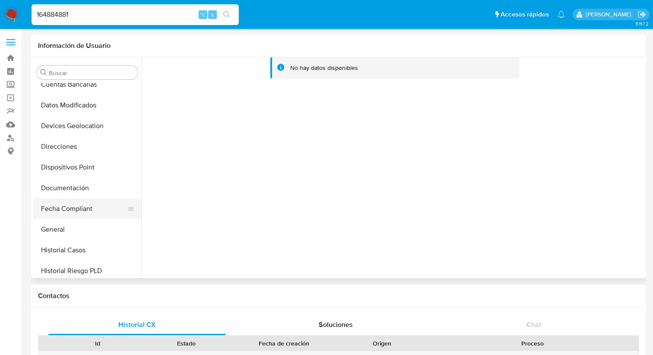
scroll to position [122, 0]
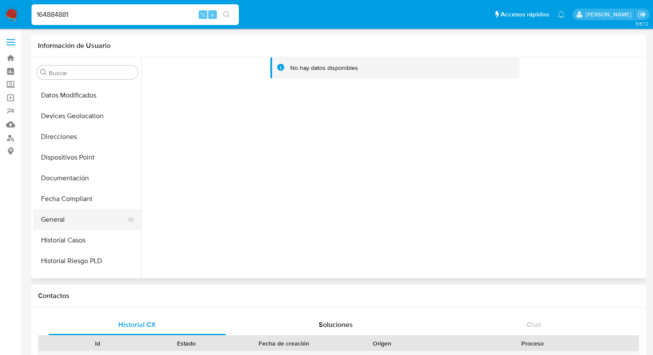
click at [63, 215] on button "General" at bounding box center [83, 219] width 101 height 21
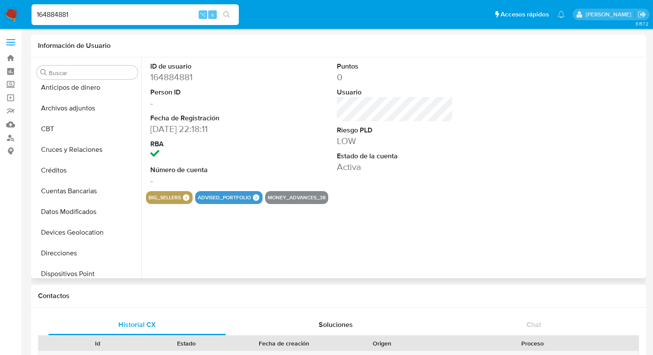
scroll to position [0, 0]
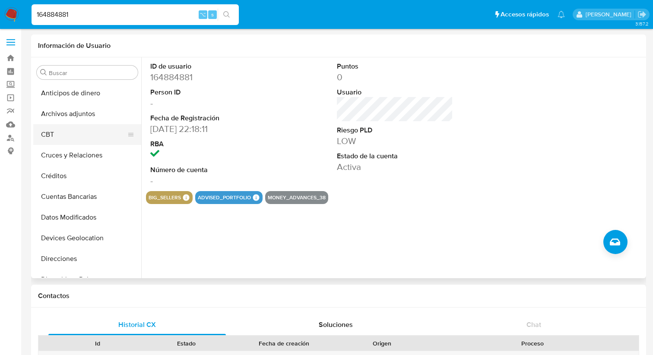
click at [74, 137] on button "CBT" at bounding box center [83, 134] width 101 height 21
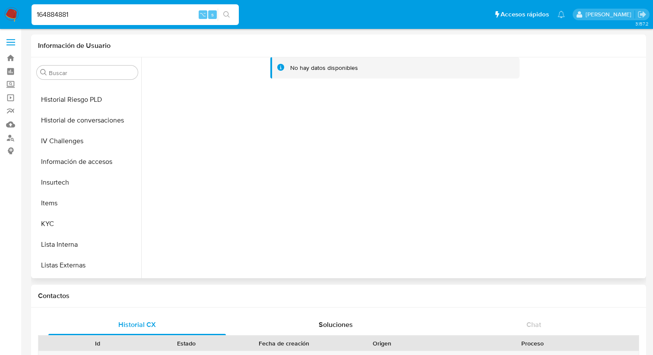
scroll to position [284, 0]
click at [67, 222] on button "KYC" at bounding box center [83, 223] width 101 height 21
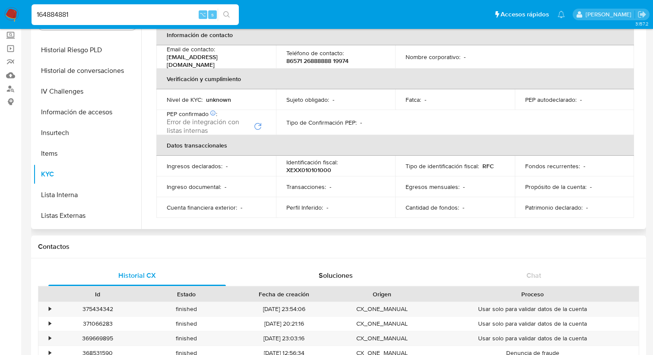
scroll to position [0, 0]
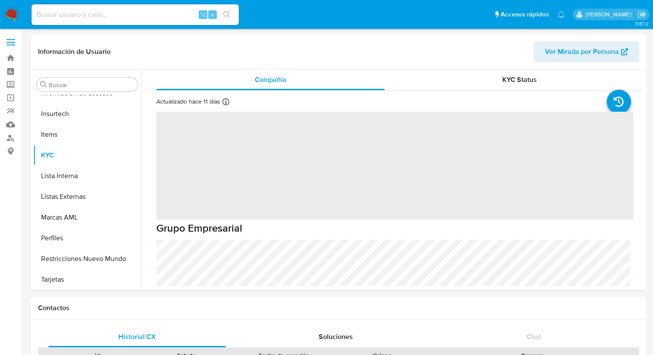
scroll to position [365, 0]
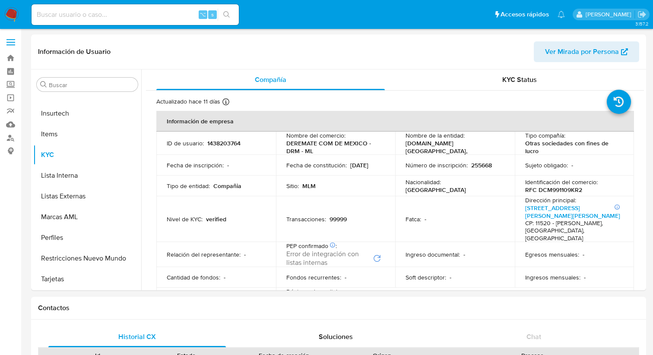
select select "10"
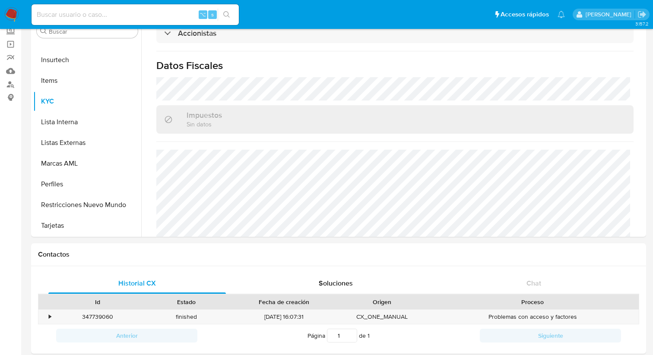
scroll to position [0, 0]
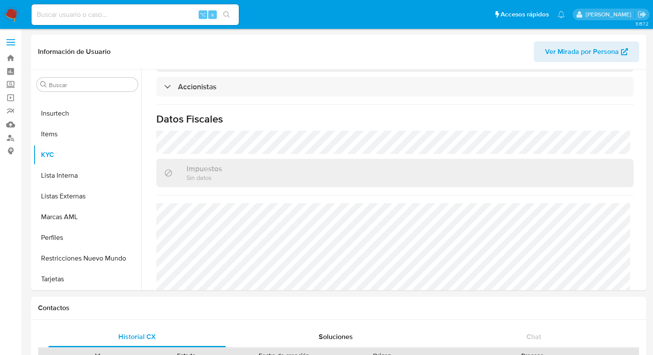
click at [174, 14] on input at bounding box center [135, 14] width 207 height 11
paste input "758167553"
type input "758167553"
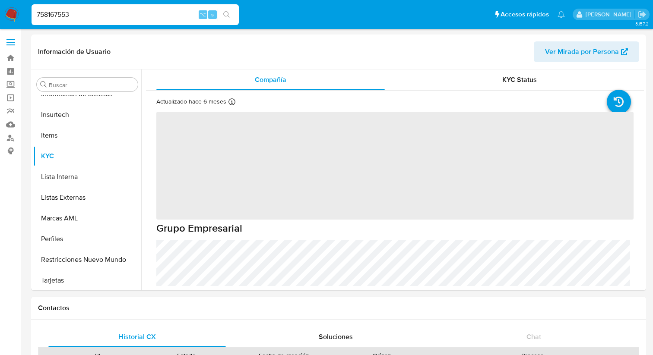
scroll to position [365, 0]
select select "10"
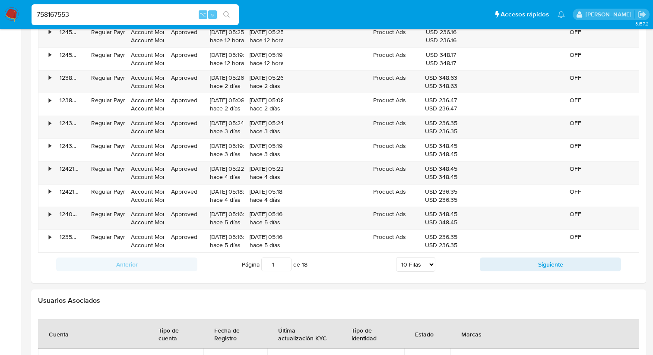
scroll to position [909, 0]
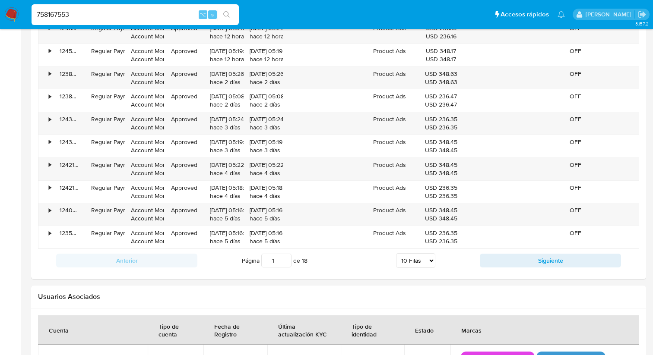
drag, startPoint x: 119, startPoint y: 15, endPoint x: 29, endPoint y: 16, distance: 90.3
click at [29, 16] on ul "Pausado Ver notificaciones 758167553 ⌥ s Accesos rápidos Presiona las siguiente…" at bounding box center [298, 14] width 542 height 22
paste input "422019189"
type input "422019189"
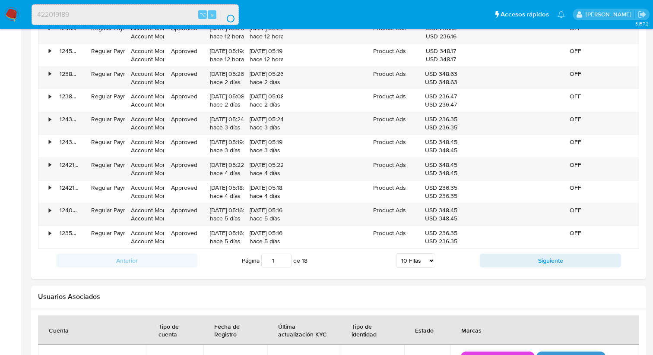
scroll to position [0, 0]
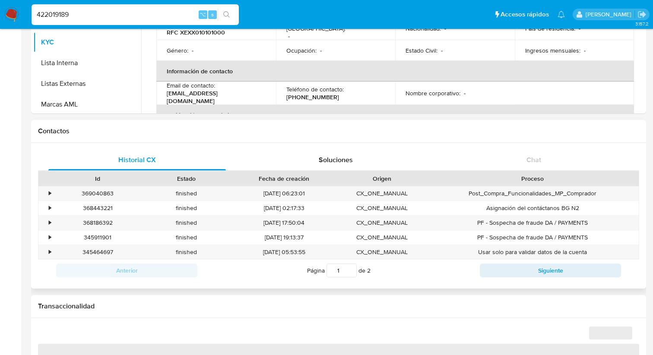
scroll to position [282, 0]
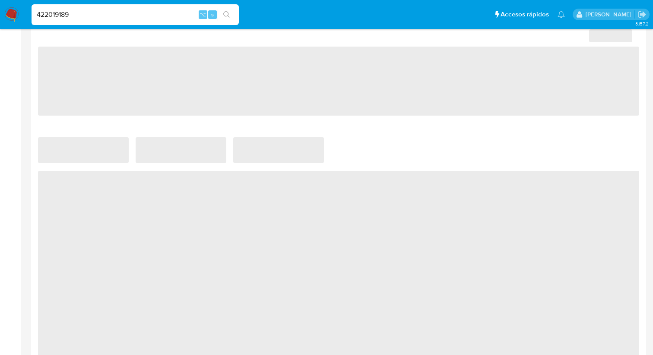
select select "10"
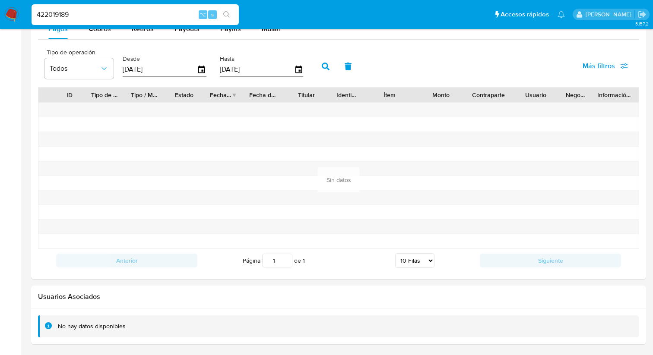
scroll to position [799, 0]
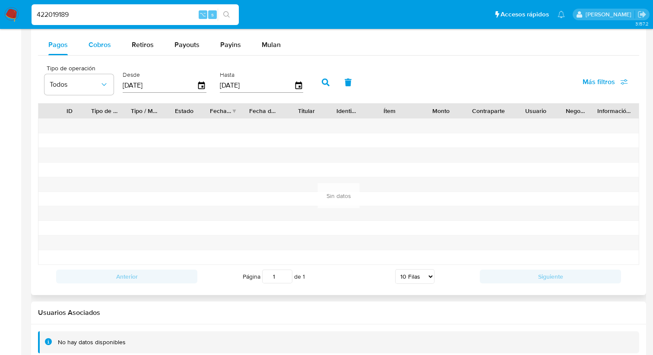
click at [113, 48] on button "Cobros" at bounding box center [99, 45] width 43 height 21
select select "10"
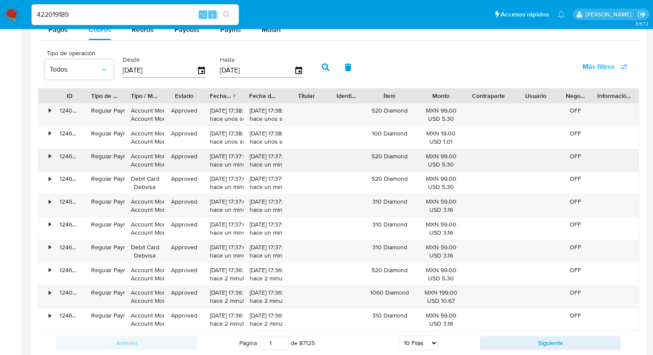
scroll to position [817, 0]
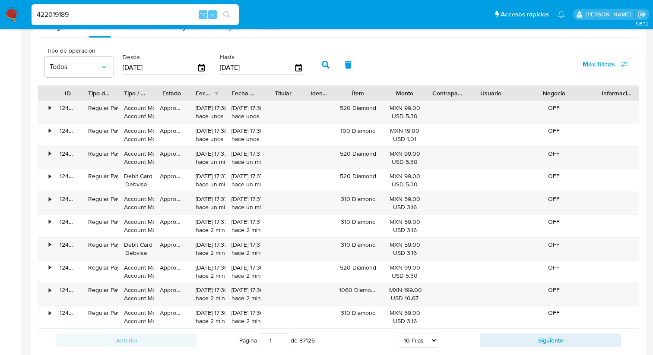
click at [637, 107] on div "ID Tipo de operación Tipo / Método Estado Fecha de creación Fecha de aprobación…" at bounding box center [338, 208] width 601 height 244
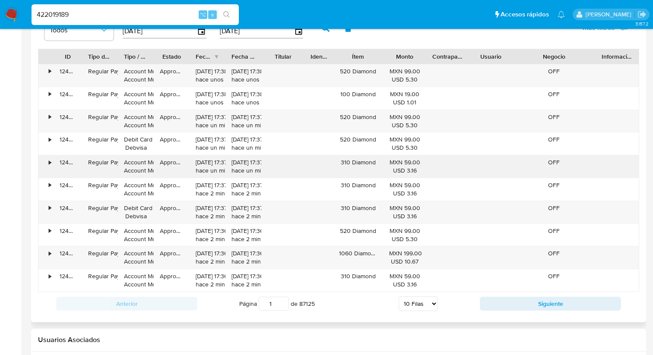
scroll to position [854, 0]
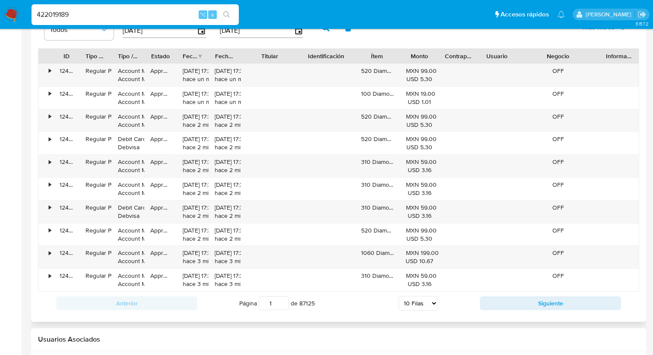
drag, startPoint x: 306, startPoint y: 53, endPoint x: 316, endPoint y: 58, distance: 10.8
click at [316, 58] on div "ID Tipo de operación Tipo / Método Estado Fecha de creación Fecha de aprobación…" at bounding box center [338, 56] width 600 height 15
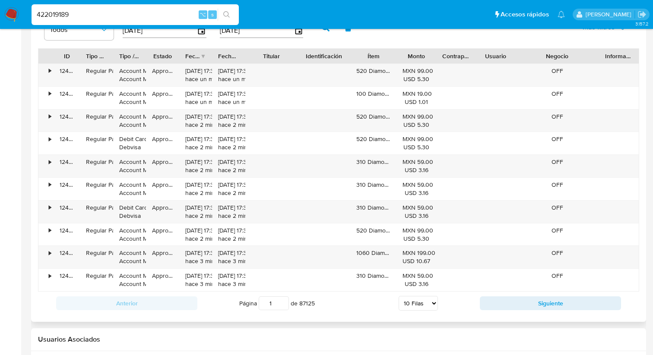
click at [283, 304] on input "1" at bounding box center [274, 304] width 30 height 14
drag, startPoint x: 276, startPoint y: 305, endPoint x: 258, endPoint y: 305, distance: 18.1
click at [258, 305] on span "Página 1 de 87125" at bounding box center [277, 304] width 76 height 14
type input "10000"
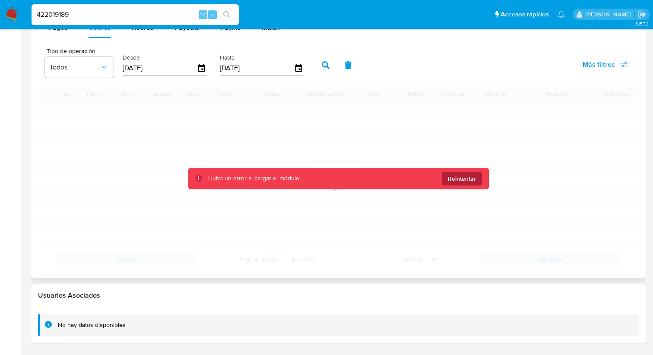
click at [461, 175] on span "Reintentar" at bounding box center [462, 179] width 28 height 14
click at [466, 183] on span "Reintentar" at bounding box center [462, 179] width 28 height 14
click at [459, 184] on span "Reintentar" at bounding box center [462, 179] width 28 height 14
click at [453, 178] on span "Reintentar" at bounding box center [462, 179] width 28 height 14
click at [287, 246] on div "Cargando..." at bounding box center [338, 178] width 601 height 185
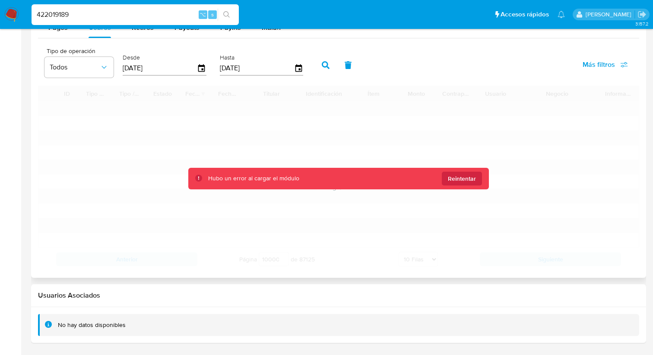
click at [287, 246] on div "Cargando..." at bounding box center [338, 178] width 601 height 185
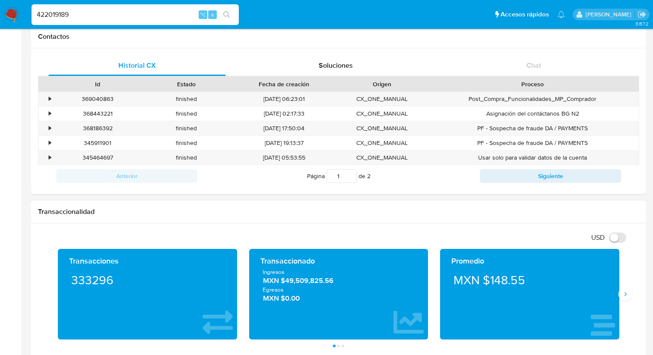
scroll to position [255, 0]
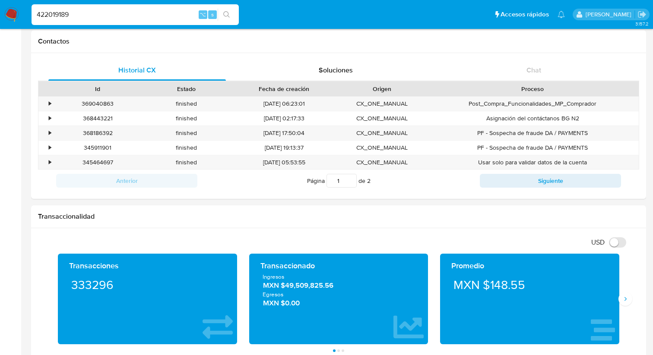
click at [155, 12] on input "422019189" at bounding box center [135, 14] width 207 height 11
click at [225, 13] on icon "search-icon" at bounding box center [226, 14] width 7 height 7
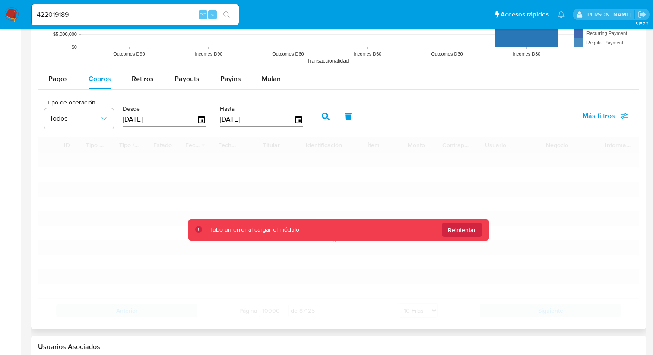
scroll to position [764, 0]
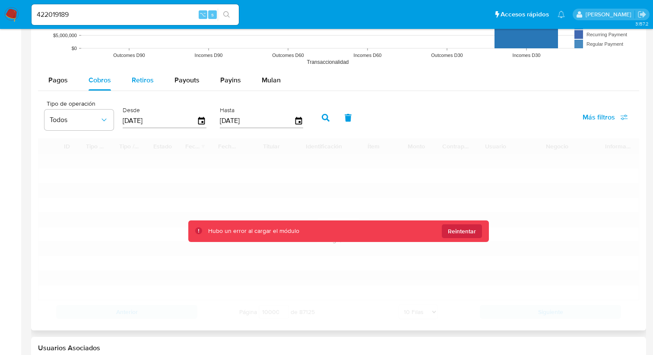
click at [148, 83] on span "Retiros" at bounding box center [143, 80] width 22 height 10
select select "10"
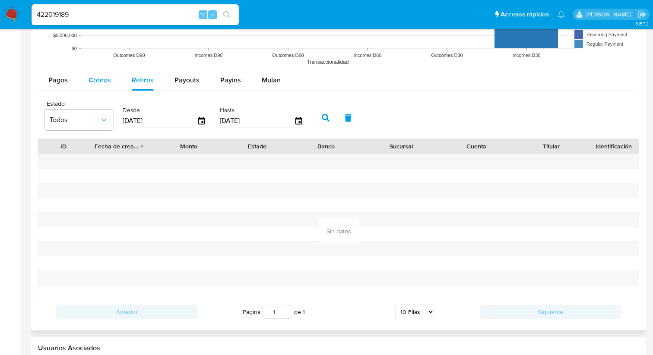
click at [106, 85] on span "Cobros" at bounding box center [100, 80] width 22 height 10
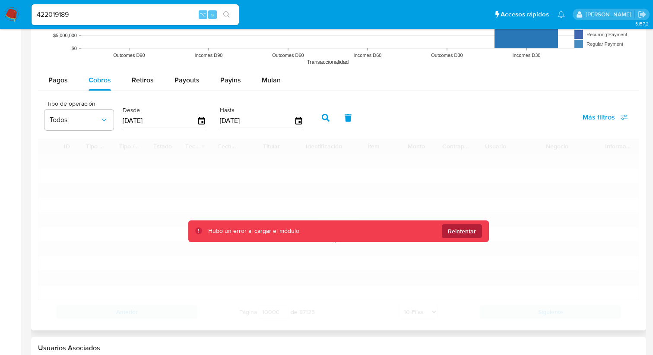
click at [470, 228] on span "Reintentar" at bounding box center [462, 232] width 28 height 14
click at [326, 116] on icon "button" at bounding box center [326, 118] width 8 height 8
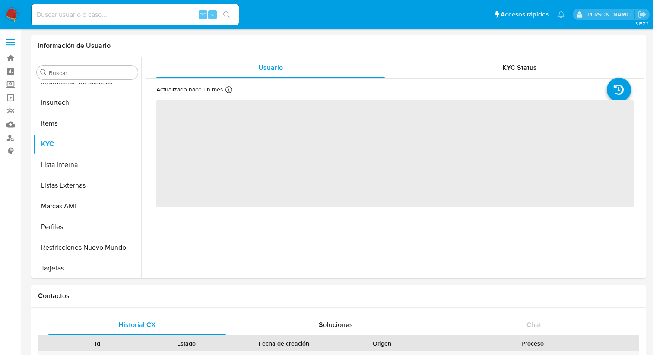
scroll to position [365, 0]
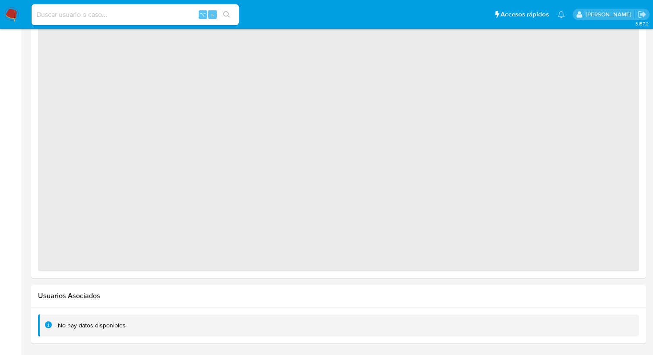
select select "10"
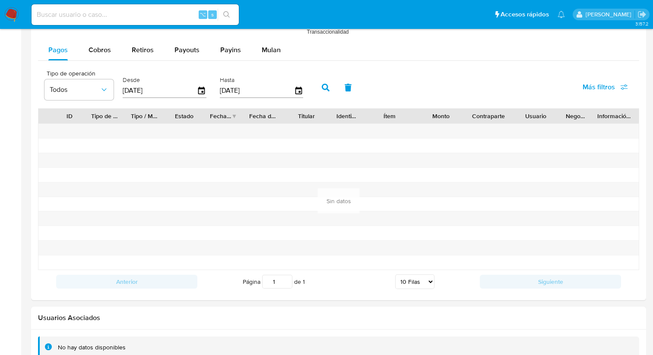
scroll to position [817, 0]
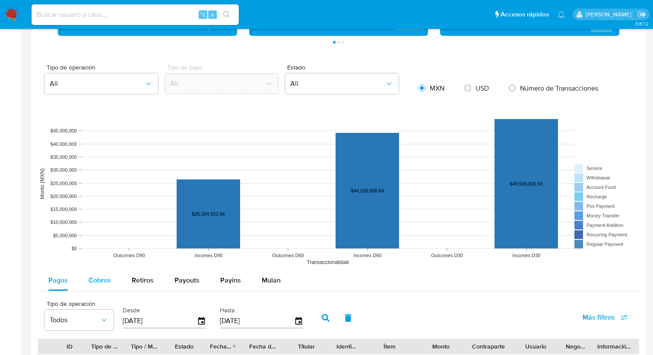
click at [103, 275] on div "Cobros" at bounding box center [100, 280] width 22 height 21
select select "10"
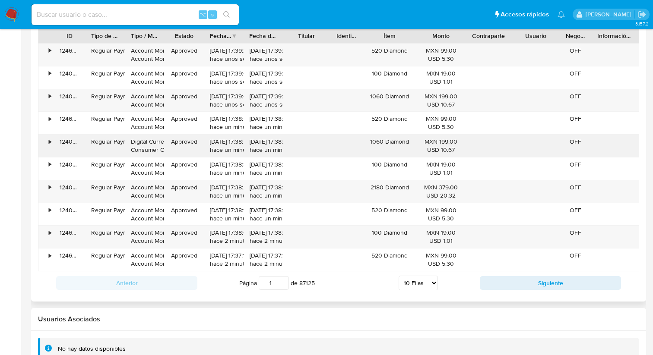
scroll to position [899, 0]
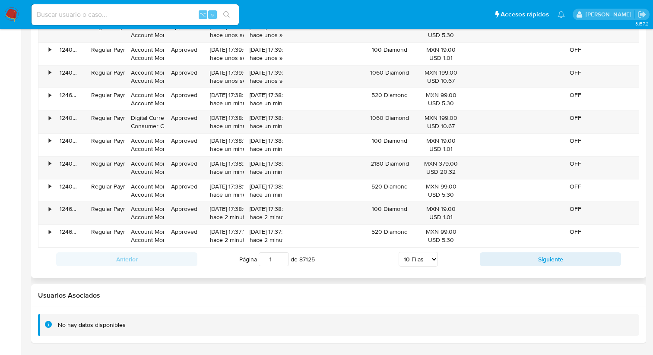
drag, startPoint x: 275, startPoint y: 260, endPoint x: 259, endPoint y: 260, distance: 15.5
click at [259, 260] on input "1" at bounding box center [274, 260] width 30 height 14
type input "3000"
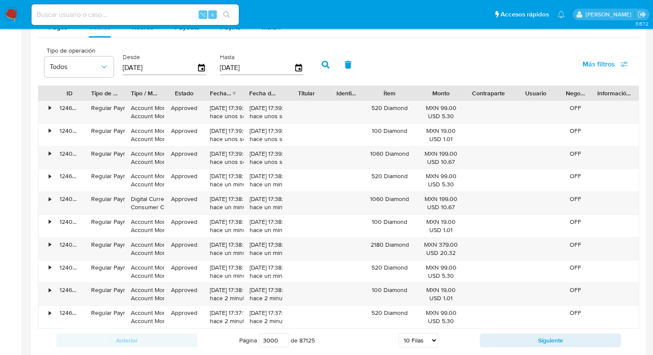
click at [340, 274] on div at bounding box center [338, 12] width 615 height 693
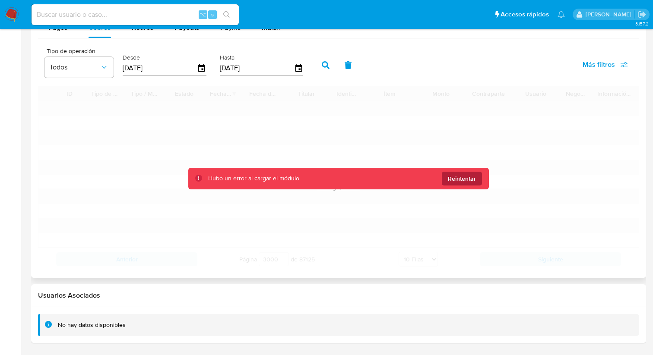
click at [471, 176] on span "Reintentar" at bounding box center [462, 179] width 28 height 14
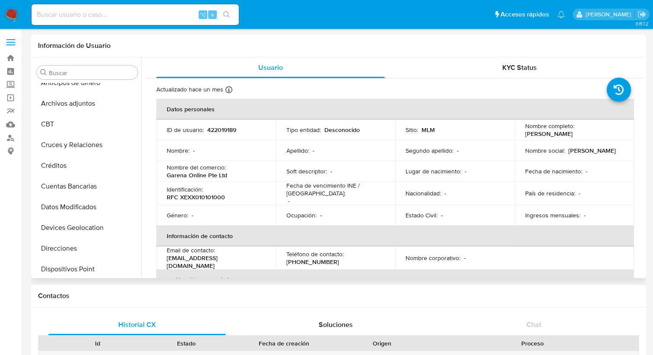
scroll to position [0, 0]
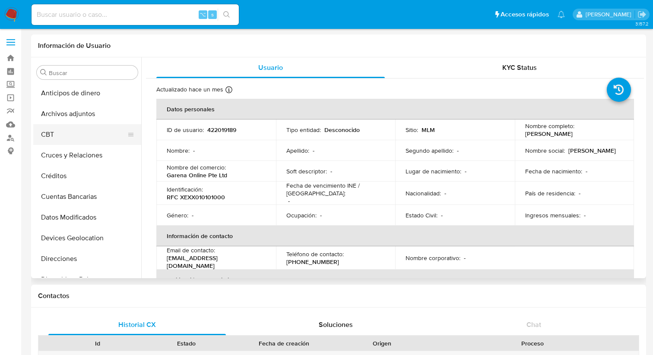
click at [58, 139] on button "CBT" at bounding box center [83, 134] width 101 height 21
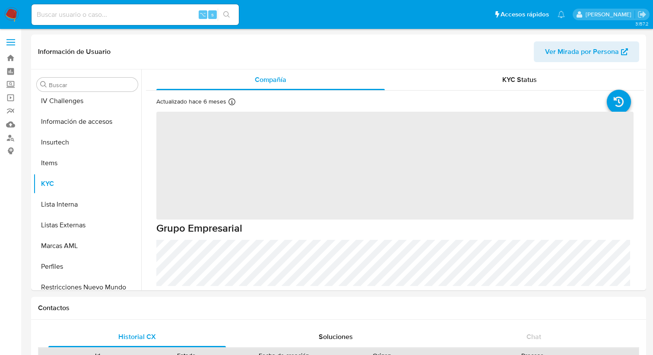
scroll to position [365, 0]
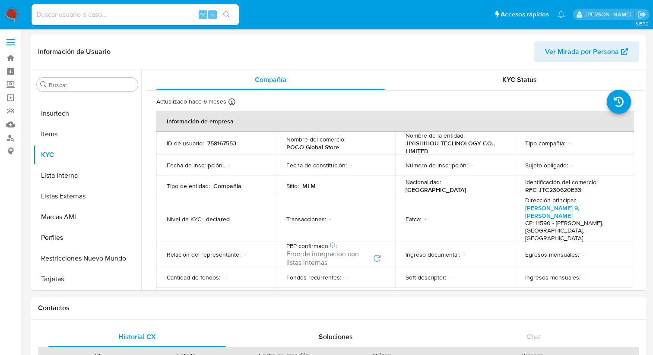
select select "10"
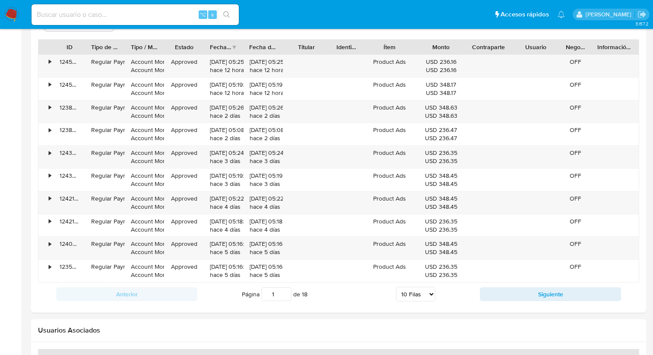
scroll to position [876, 0]
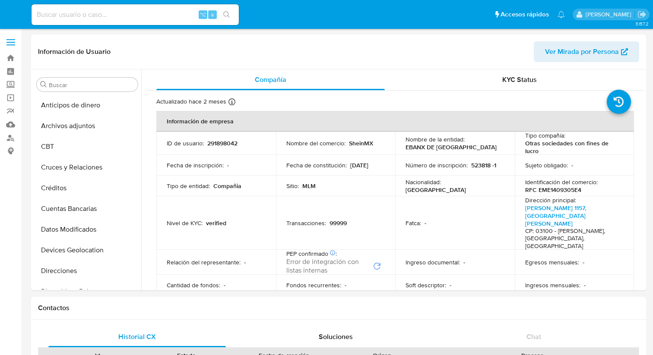
select select "10"
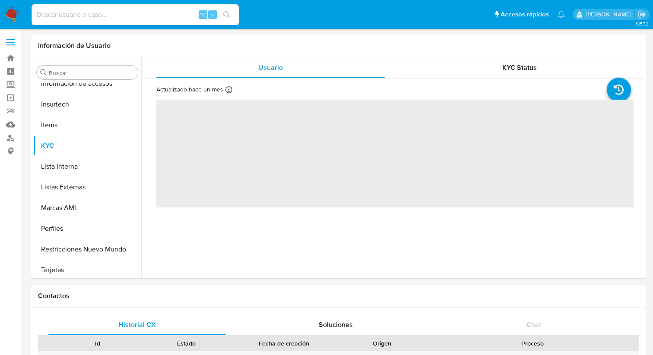
scroll to position [365, 0]
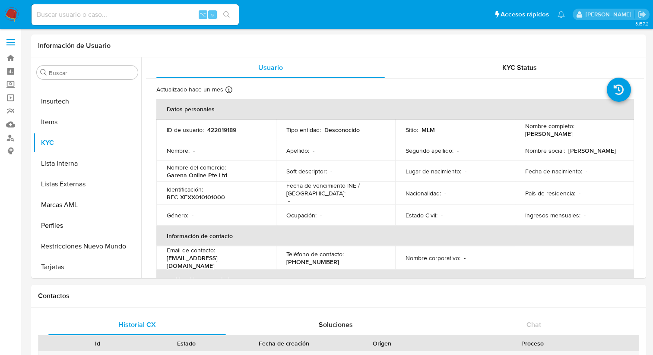
select select "10"
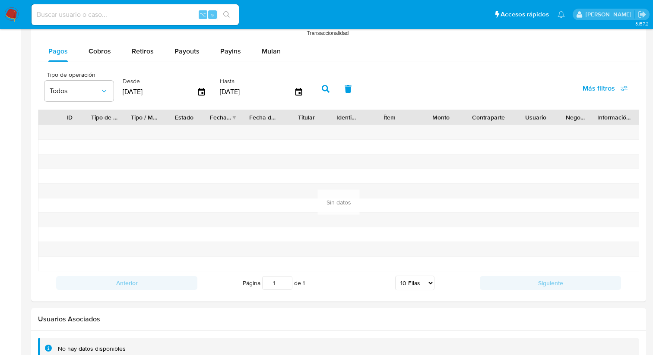
scroll to position [797, 0]
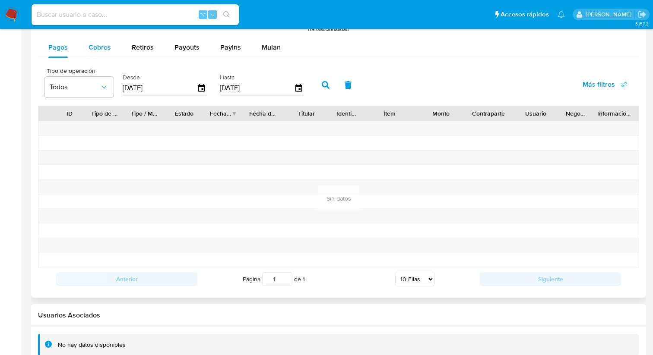
click at [95, 44] on span "Cobros" at bounding box center [100, 47] width 22 height 10
select select "10"
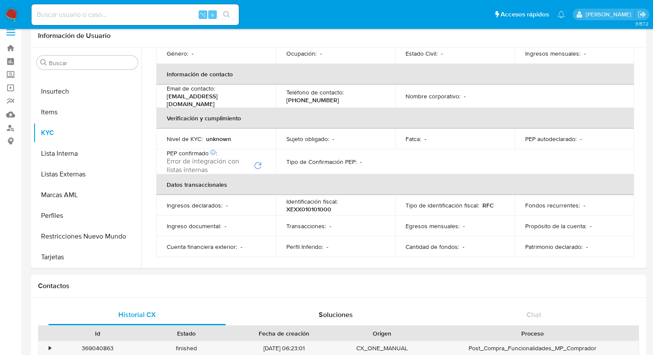
scroll to position [0, 0]
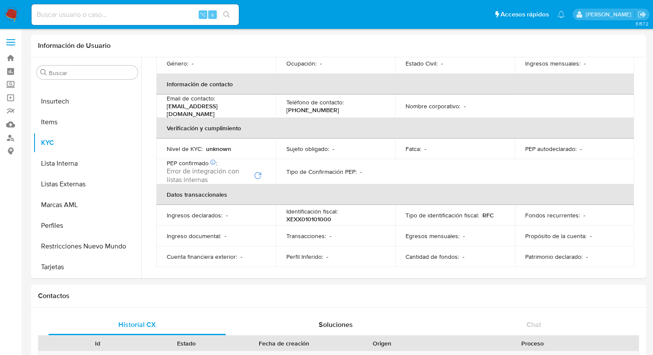
click at [140, 10] on input at bounding box center [135, 14] width 207 height 11
click at [134, 14] on input at bounding box center [135, 14] width 207 height 11
paste input "676560693"
type input "676560693"
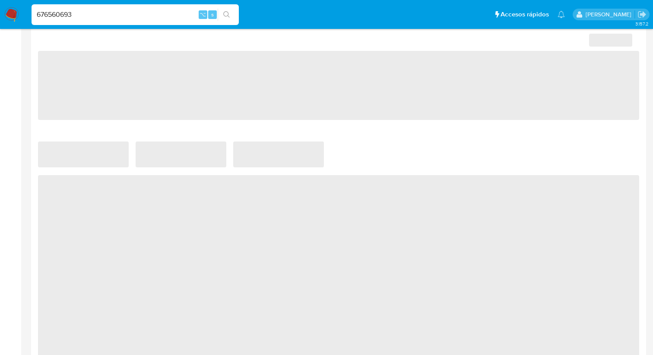
scroll to position [646, 0]
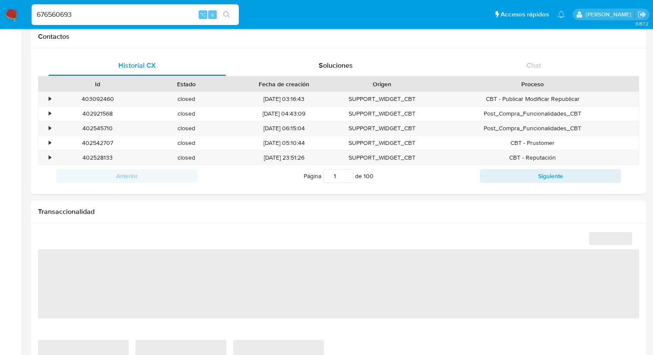
select select "10"
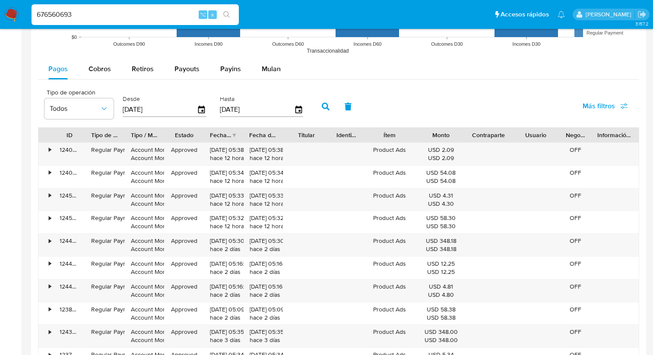
scroll to position [769, 0]
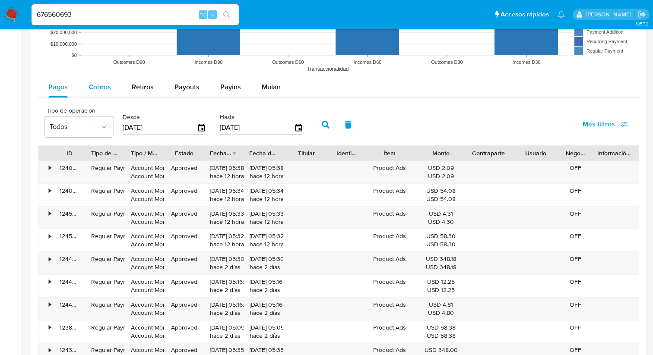
click at [82, 87] on button "Cobros" at bounding box center [99, 87] width 43 height 21
select select "10"
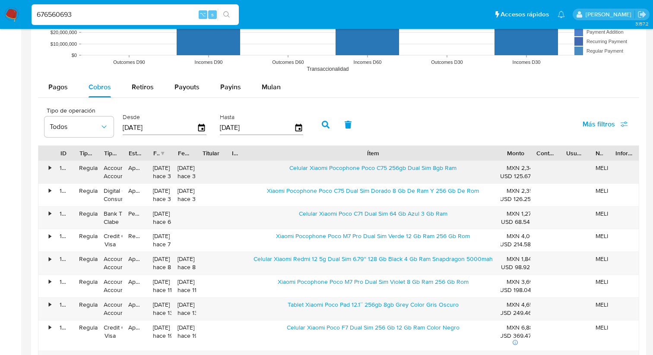
click at [620, 168] on div "ID Tipo de operación Tipo / Método Estado Fecha de creación Fecha de aprobación…" at bounding box center [338, 276] width 601 height 260
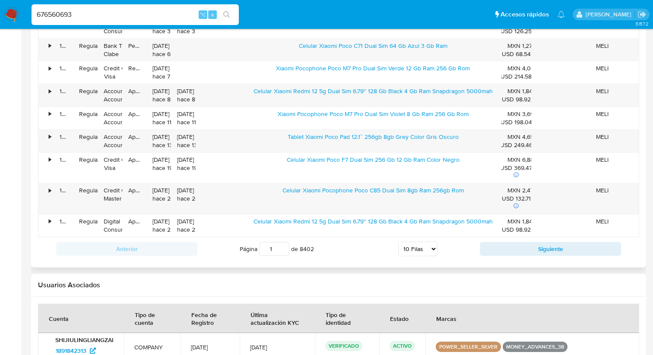
scroll to position [946, 0]
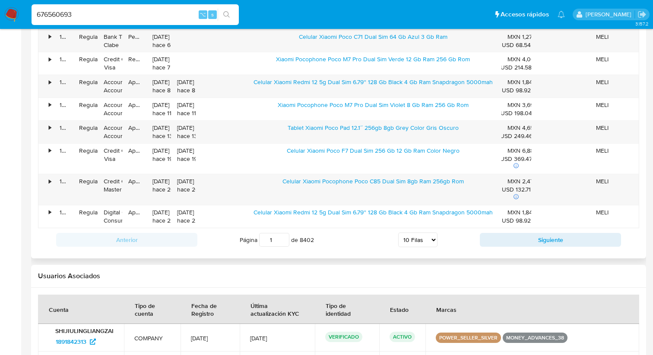
click at [276, 245] on input "1" at bounding box center [274, 240] width 30 height 14
click at [282, 238] on input "2" at bounding box center [274, 240] width 30 height 14
click at [284, 238] on input "3" at bounding box center [274, 240] width 30 height 14
click at [284, 238] on input "4" at bounding box center [274, 240] width 30 height 14
click at [284, 238] on input "5" at bounding box center [274, 240] width 30 height 14
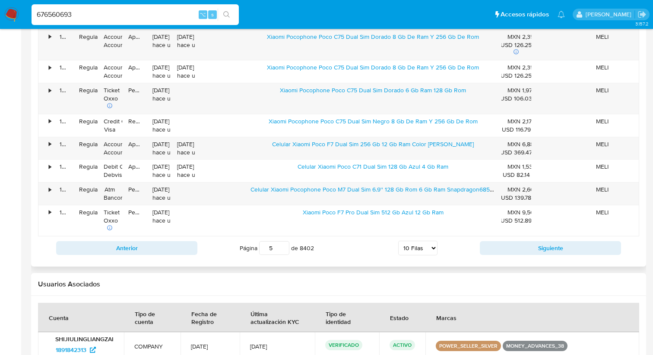
click at [286, 247] on input "5" at bounding box center [274, 248] width 30 height 14
click at [284, 247] on input "6" at bounding box center [274, 248] width 30 height 14
click at [284, 247] on input "7" at bounding box center [274, 248] width 30 height 14
click at [284, 247] on input "8" at bounding box center [274, 248] width 30 height 14
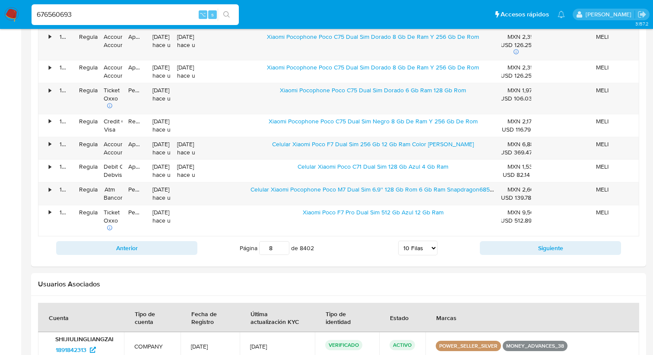
type input "8"
